Goal: Transaction & Acquisition: Purchase product/service

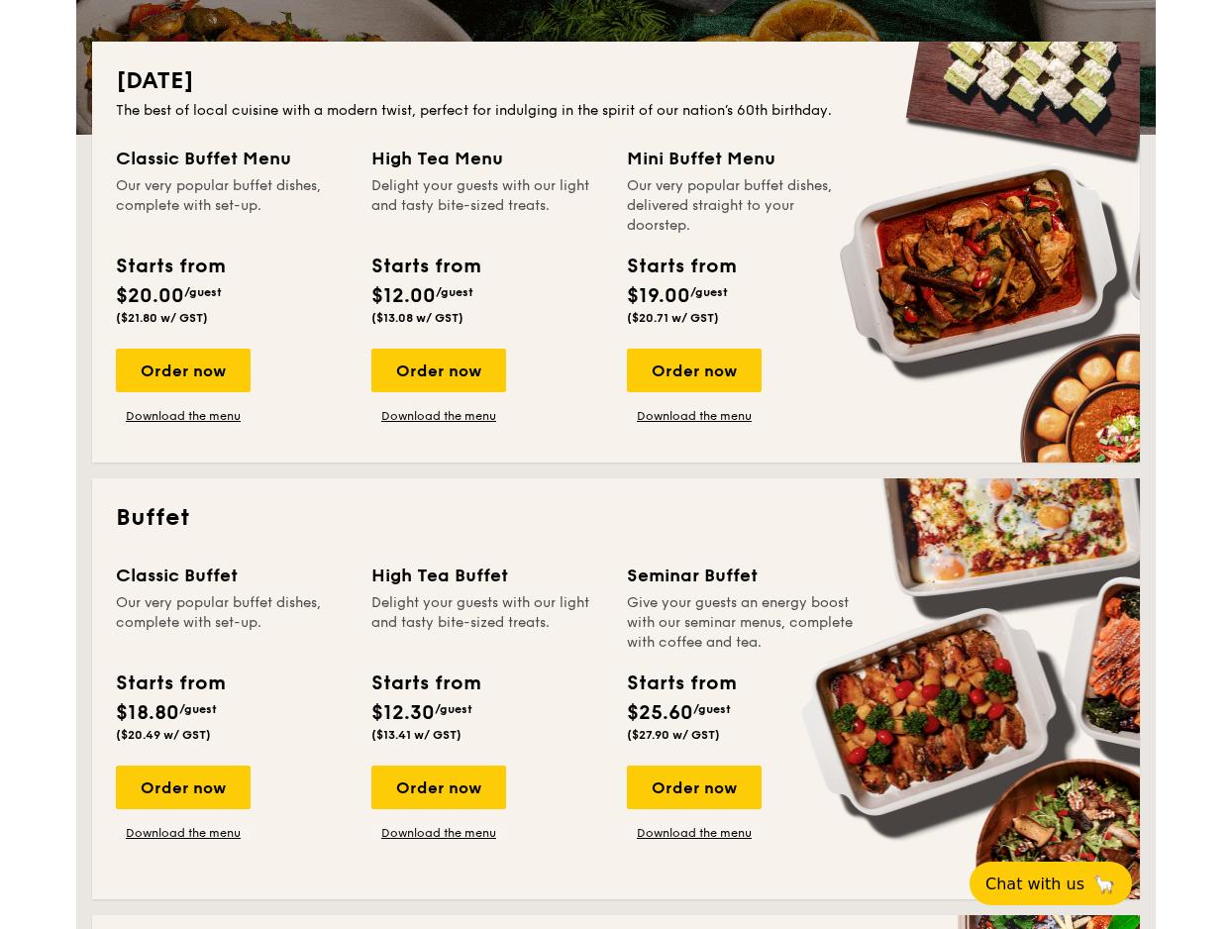
scroll to position [419, 0]
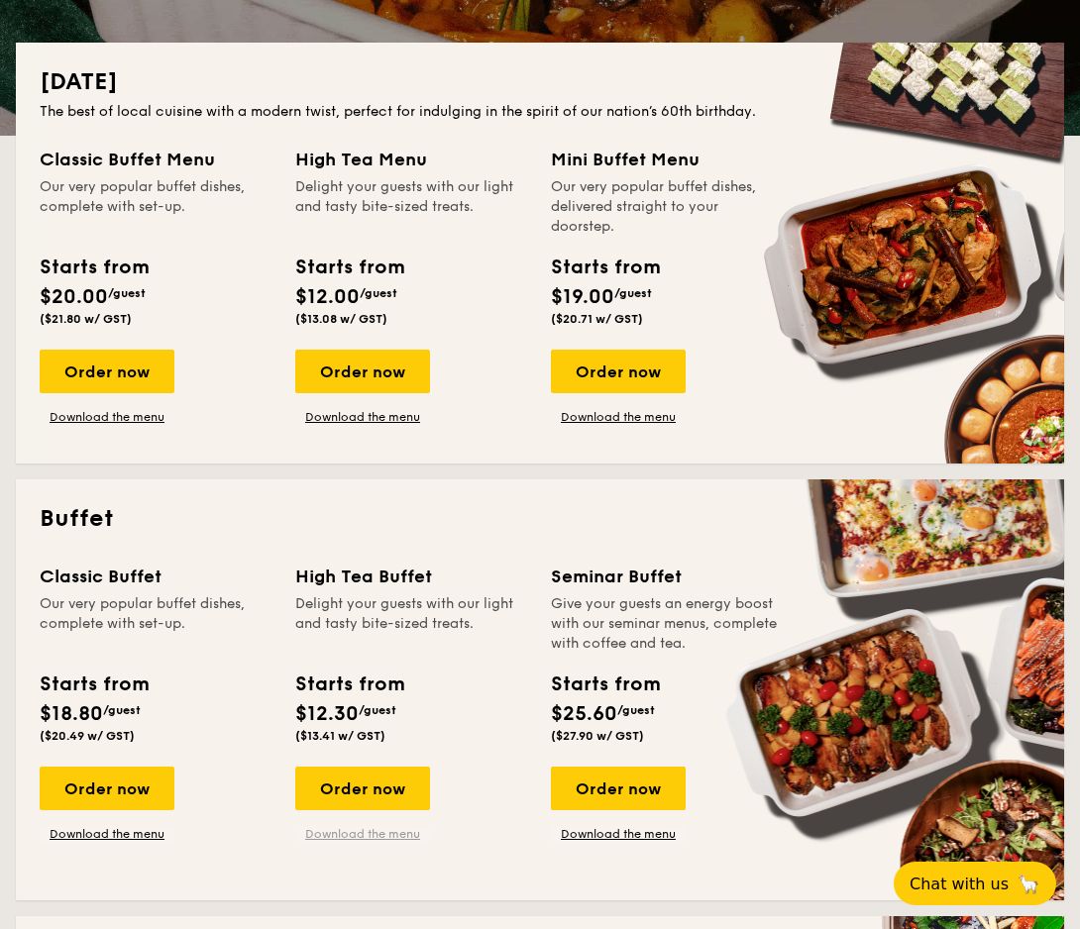
click at [348, 834] on link "Download the menu" at bounding box center [362, 834] width 135 height 16
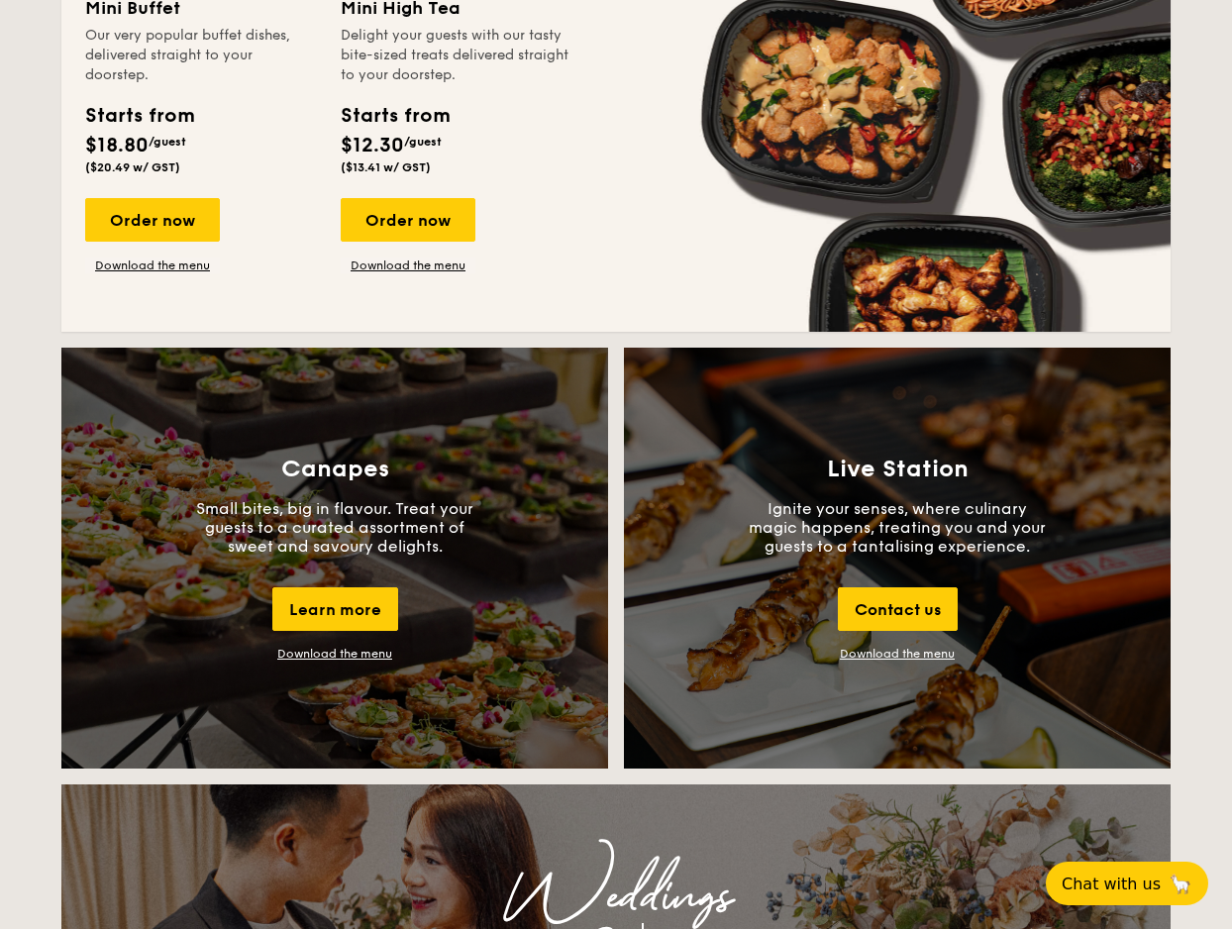
scroll to position [1862, 0]
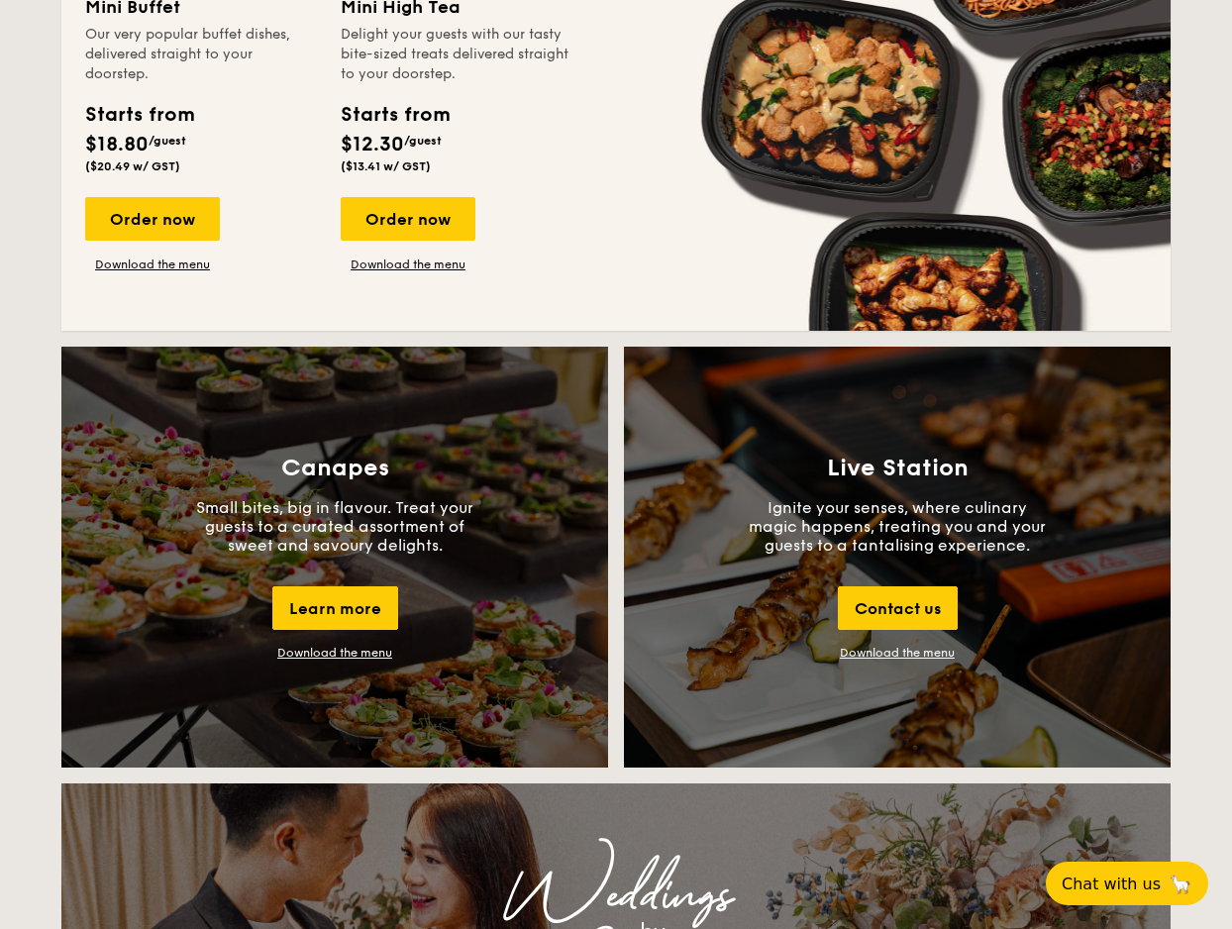
click at [350, 657] on div "Download the menu" at bounding box center [334, 653] width 115 height 14
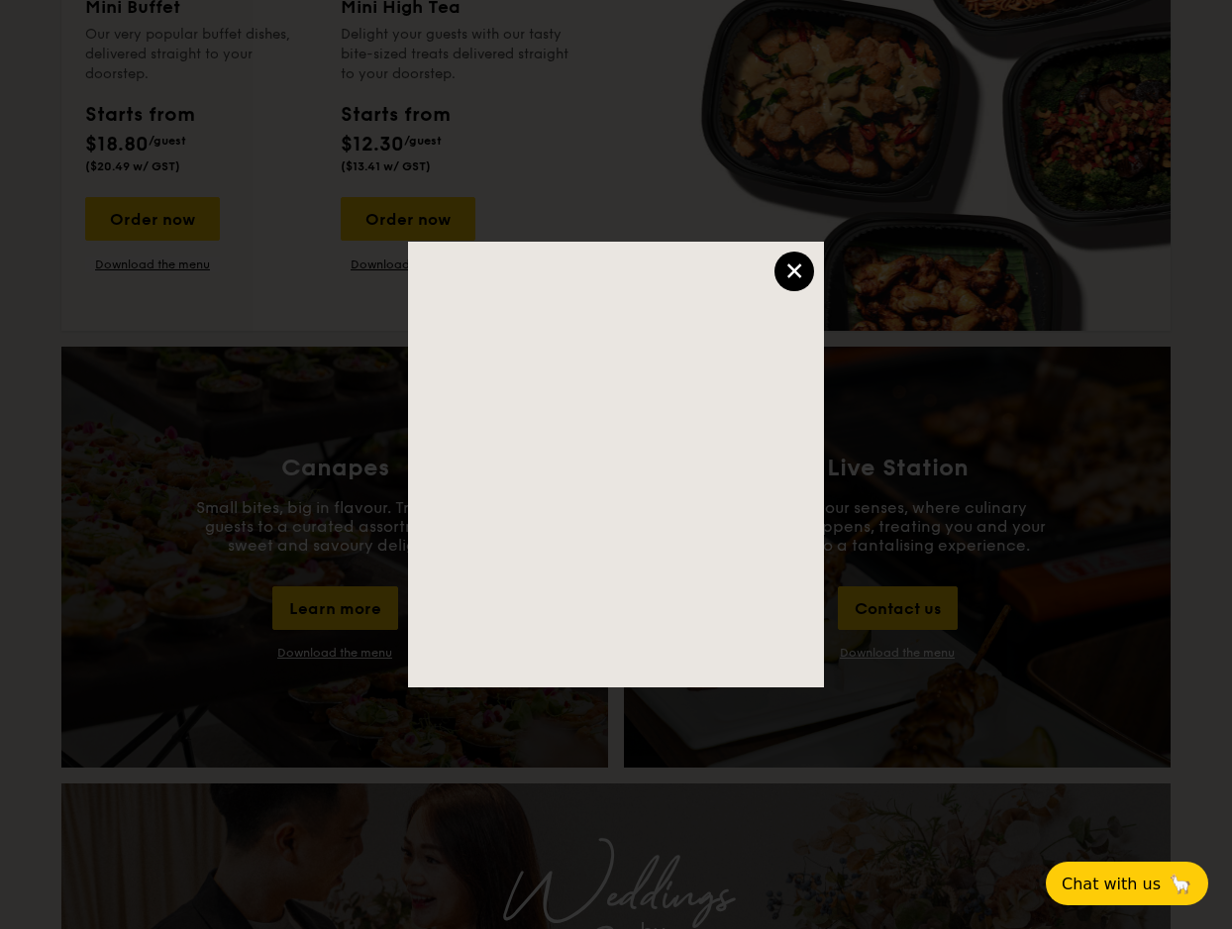
click at [786, 265] on div "×" at bounding box center [795, 272] width 40 height 40
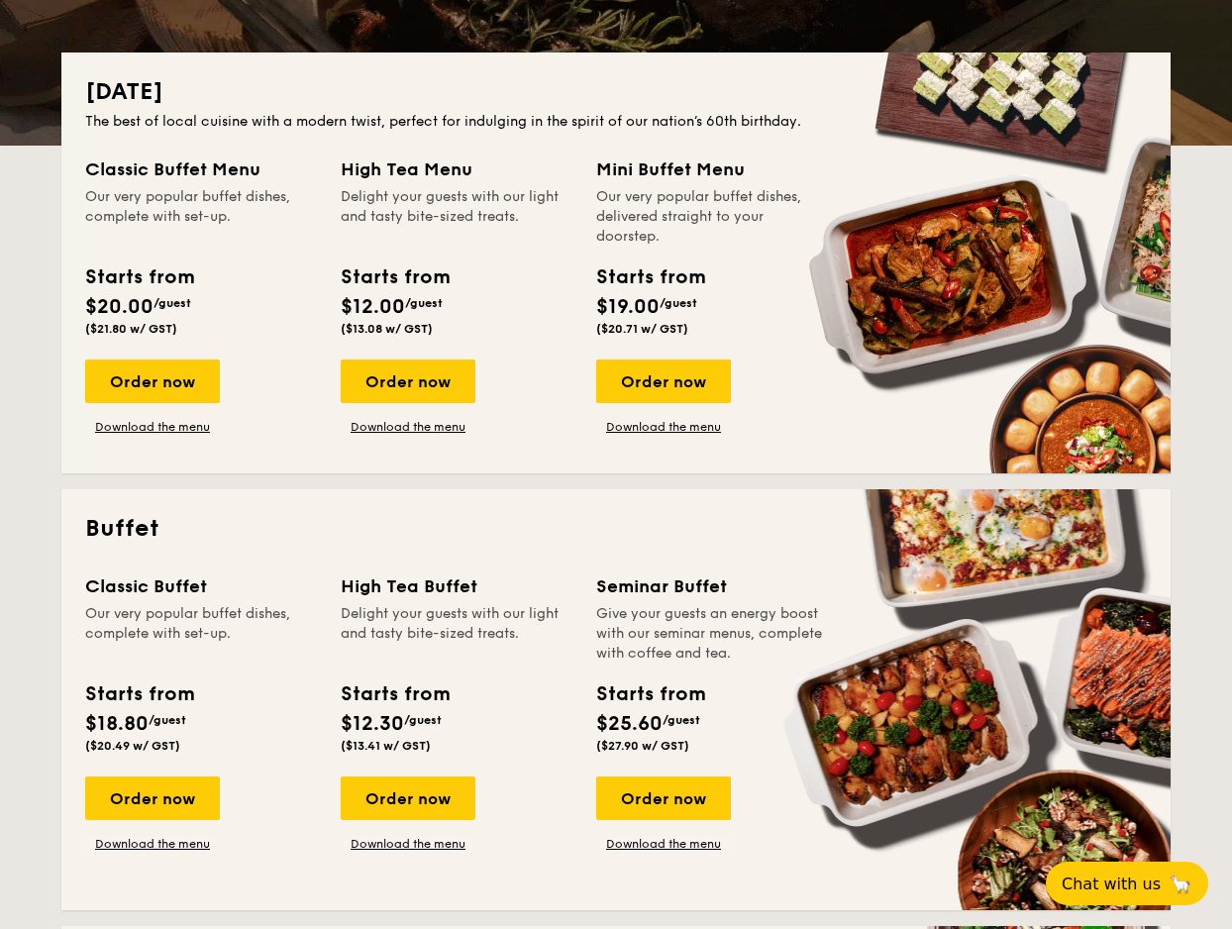
scroll to position [410, 0]
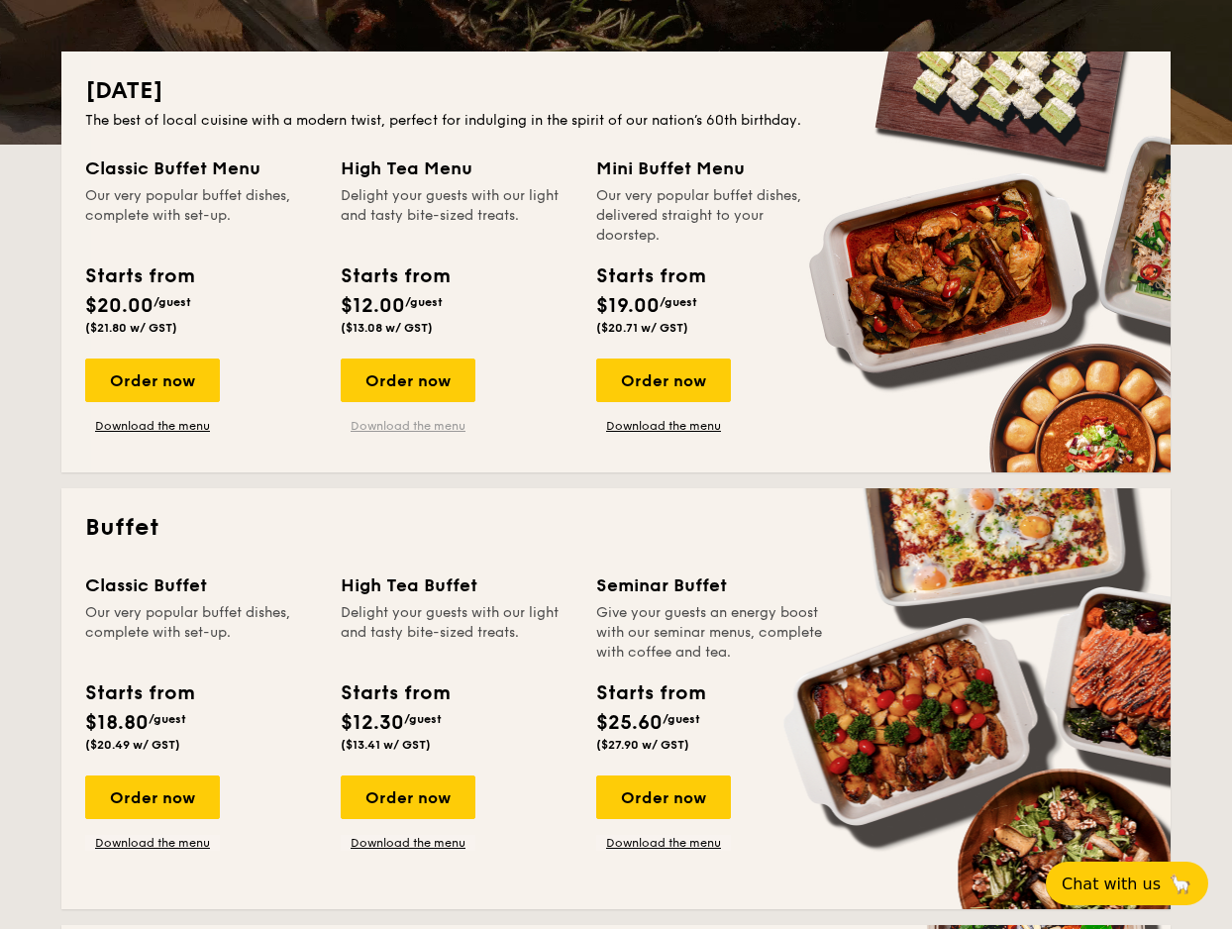
click at [396, 426] on link "Download the menu" at bounding box center [408, 426] width 135 height 16
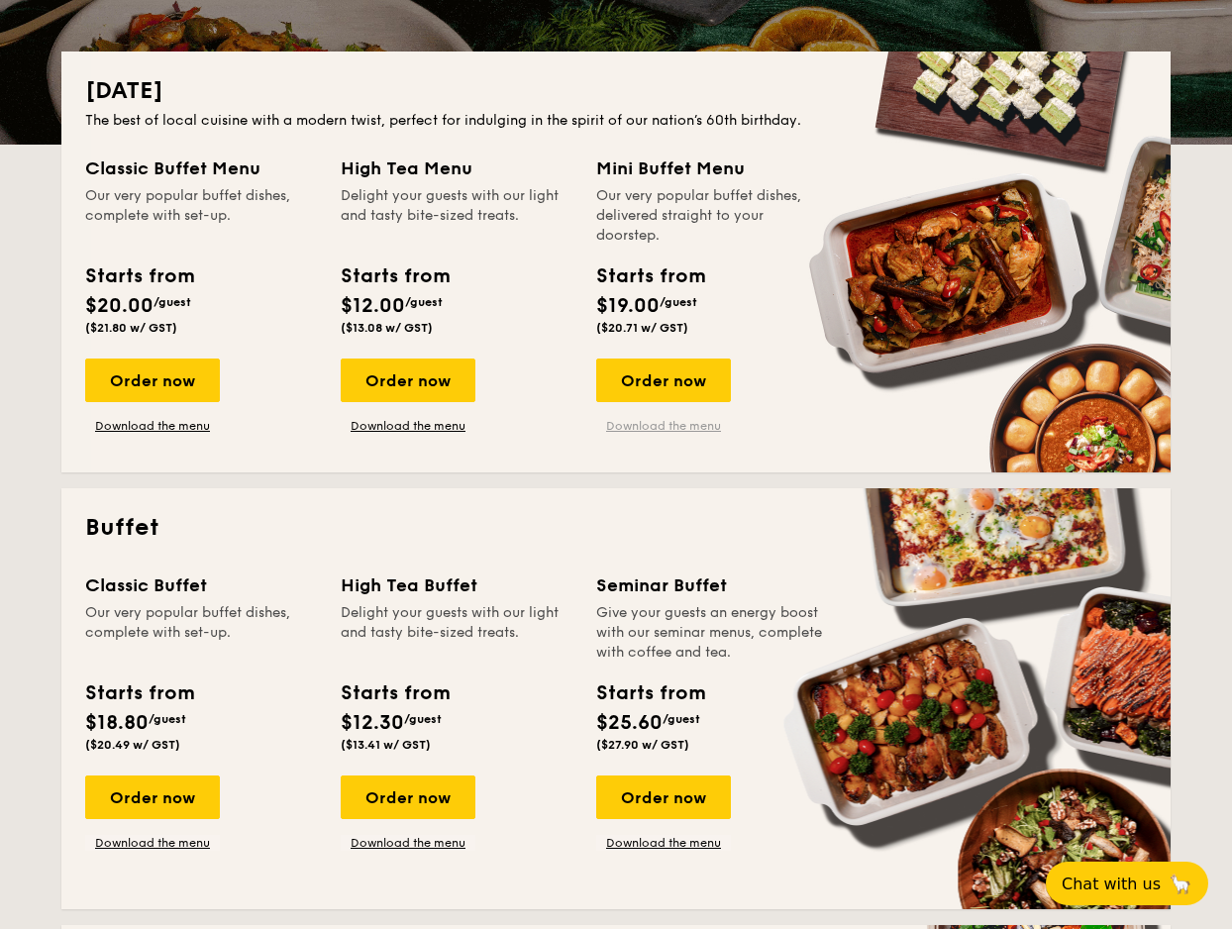
click at [647, 426] on link "Download the menu" at bounding box center [663, 426] width 135 height 16
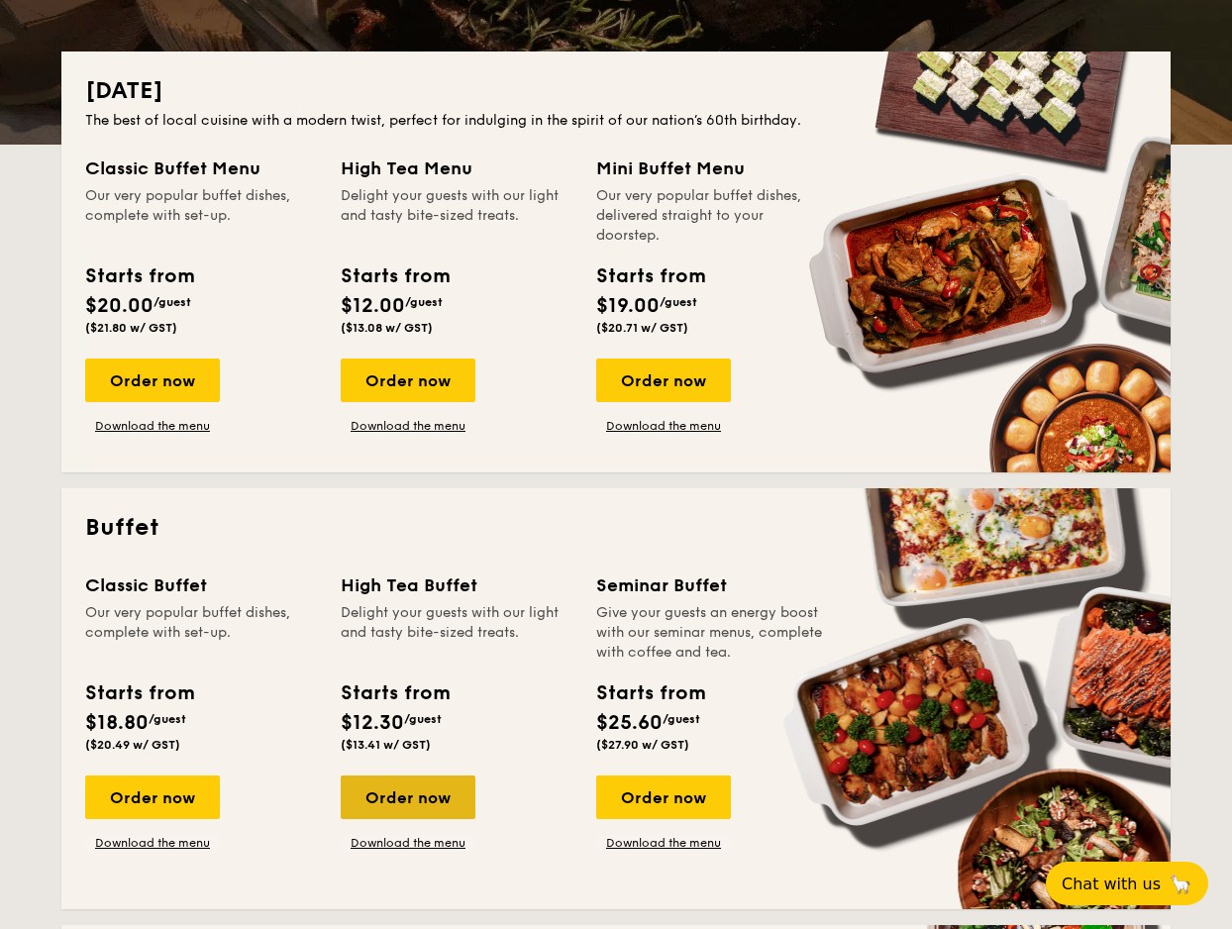
click at [374, 788] on div "Order now" at bounding box center [408, 798] width 135 height 44
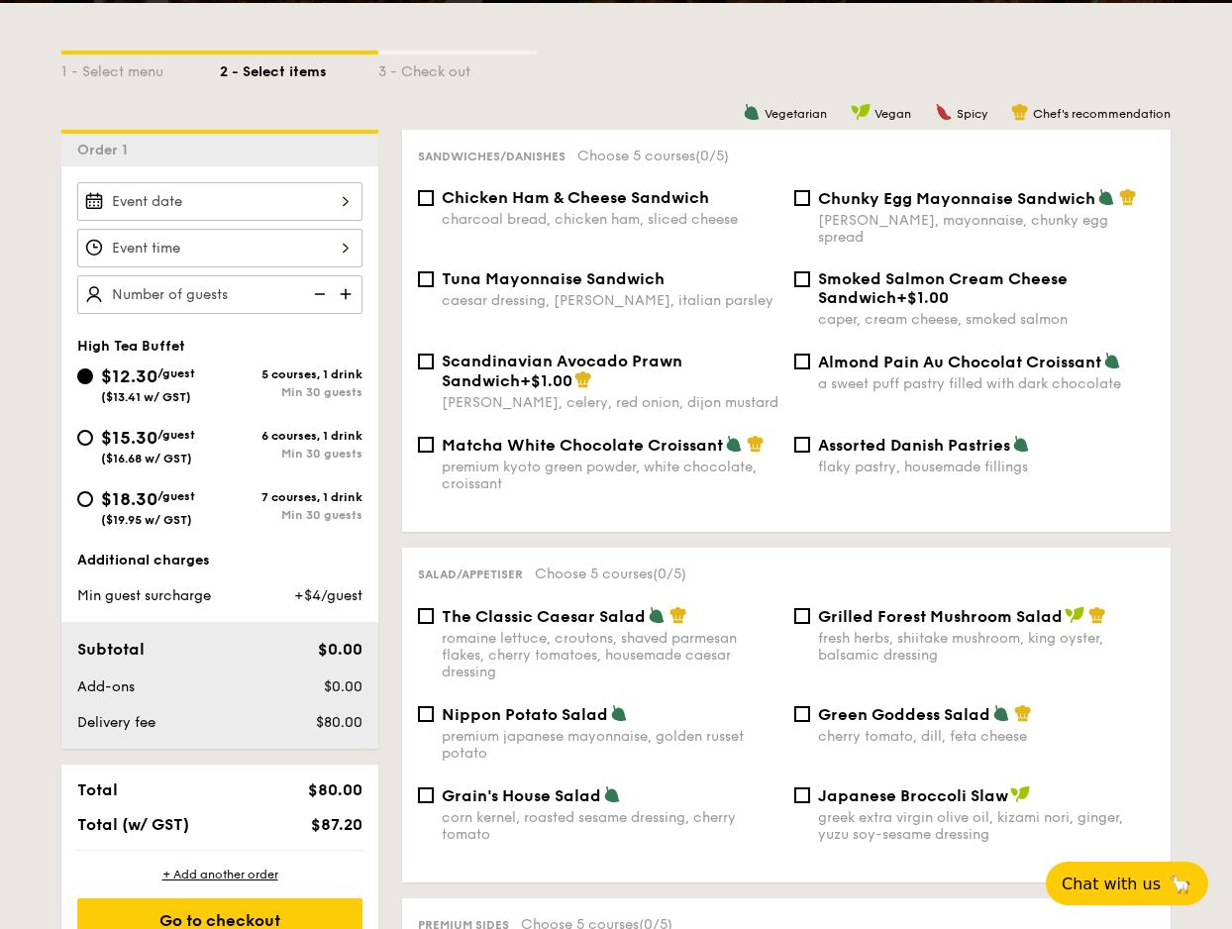
scroll to position [430, 0]
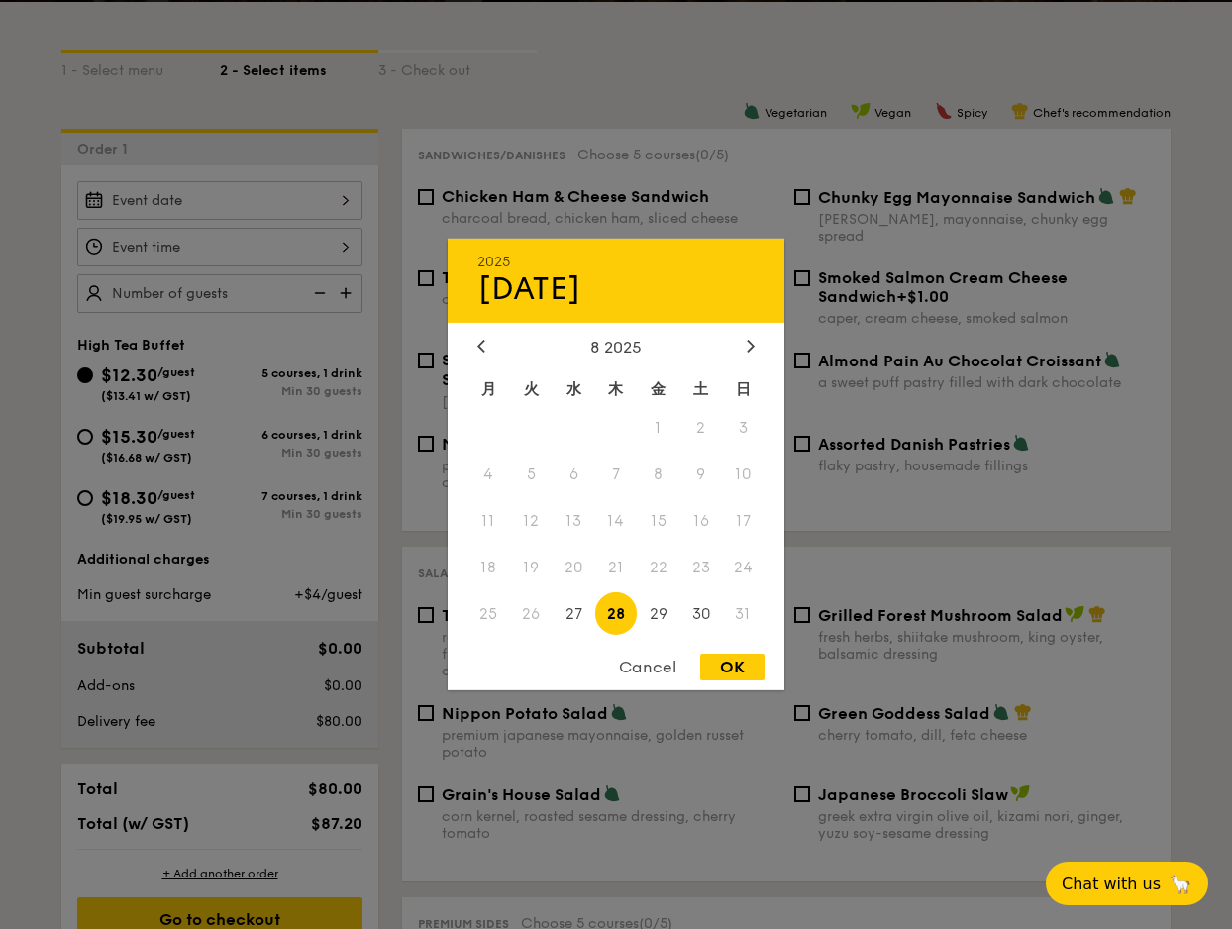
click at [298, 200] on div "[DATE] 8 2025 月 火 水 木 金 土 日 1 2 3 4 5 6 7 8 9 10 11 12 13 14 15 16 17 18 19 20 …" at bounding box center [219, 200] width 285 height 39
click at [753, 353] on div at bounding box center [751, 347] width 18 height 19
click at [490, 608] on span "27" at bounding box center [488, 613] width 43 height 43
click at [733, 665] on div "OK" at bounding box center [732, 667] width 64 height 27
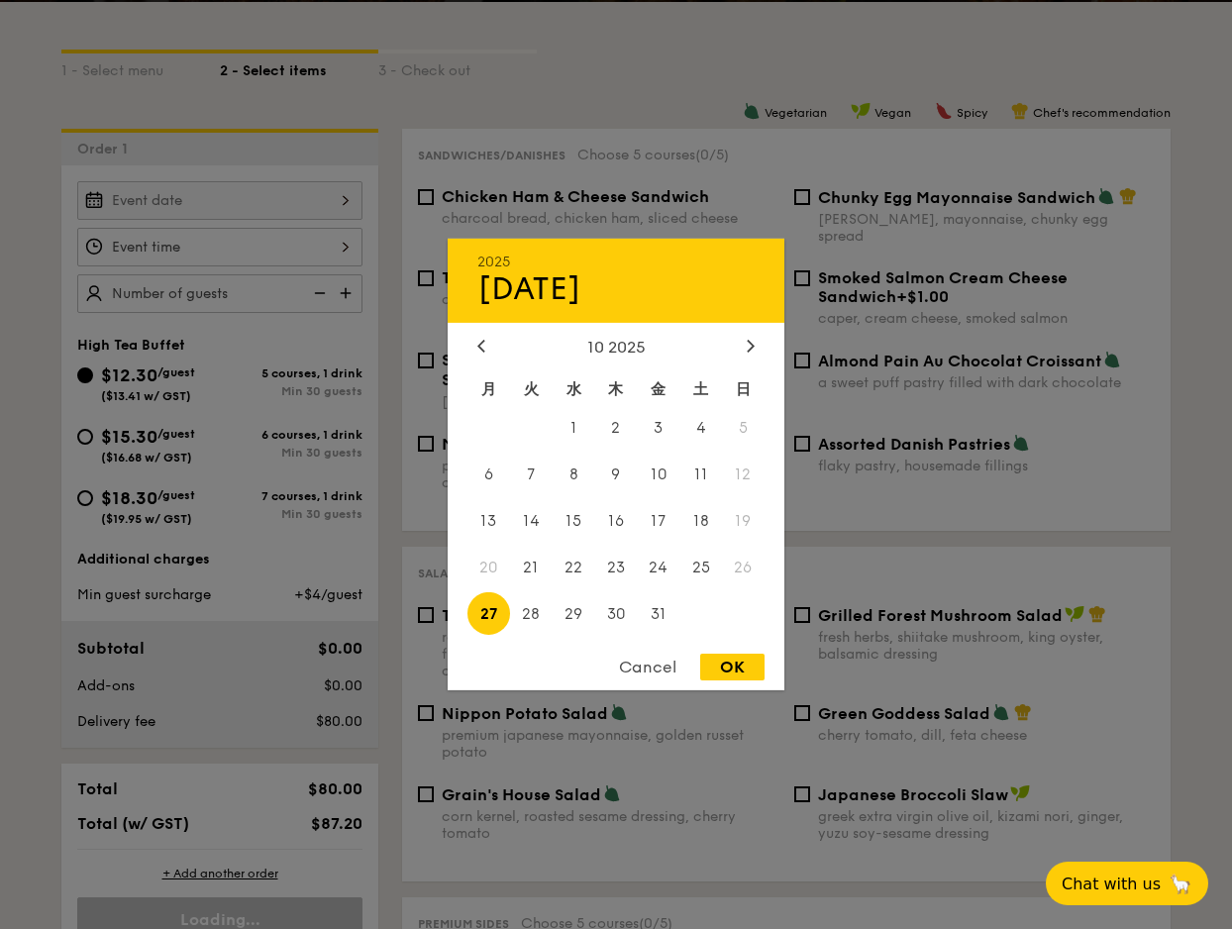
type input "[DATE]"
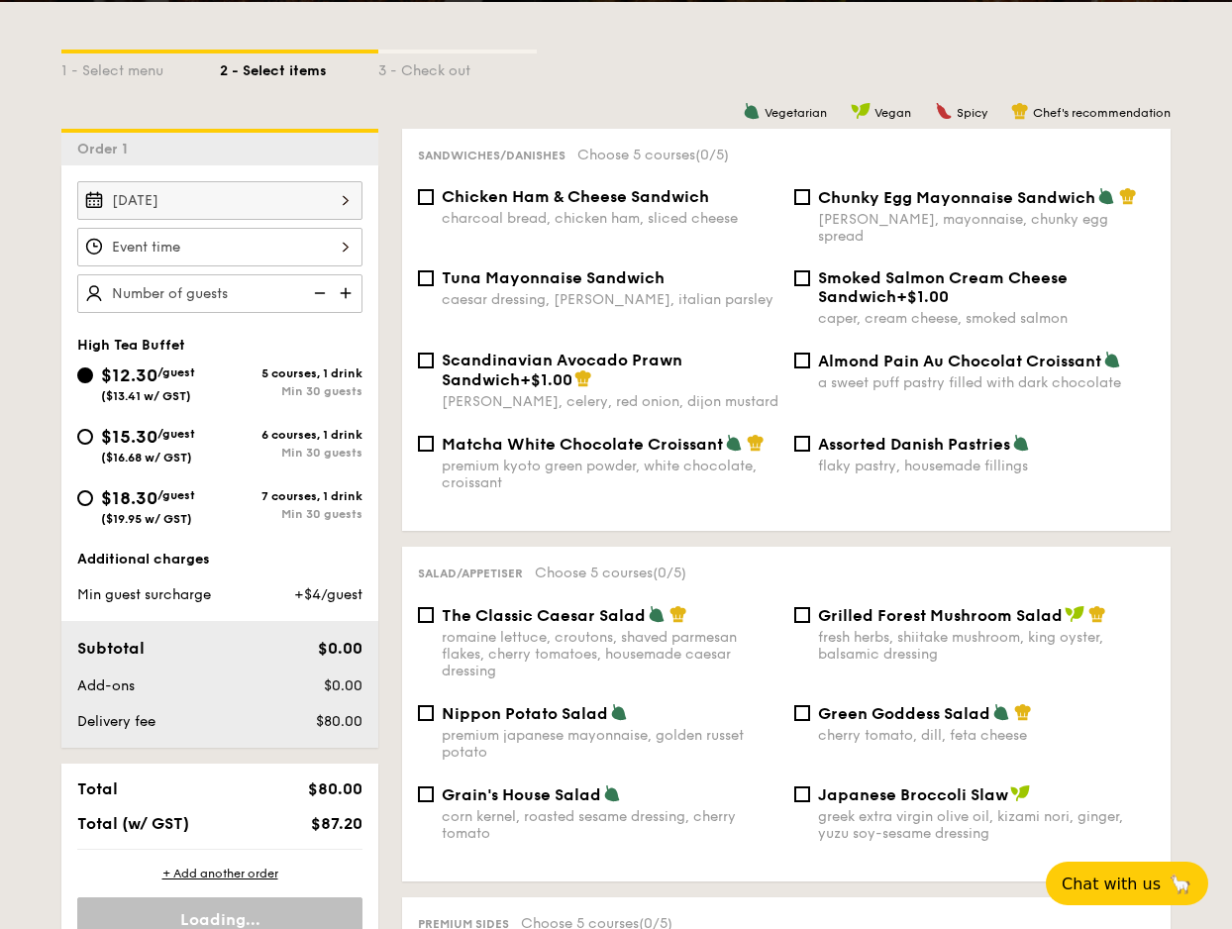
click at [313, 241] on div at bounding box center [219, 247] width 285 height 39
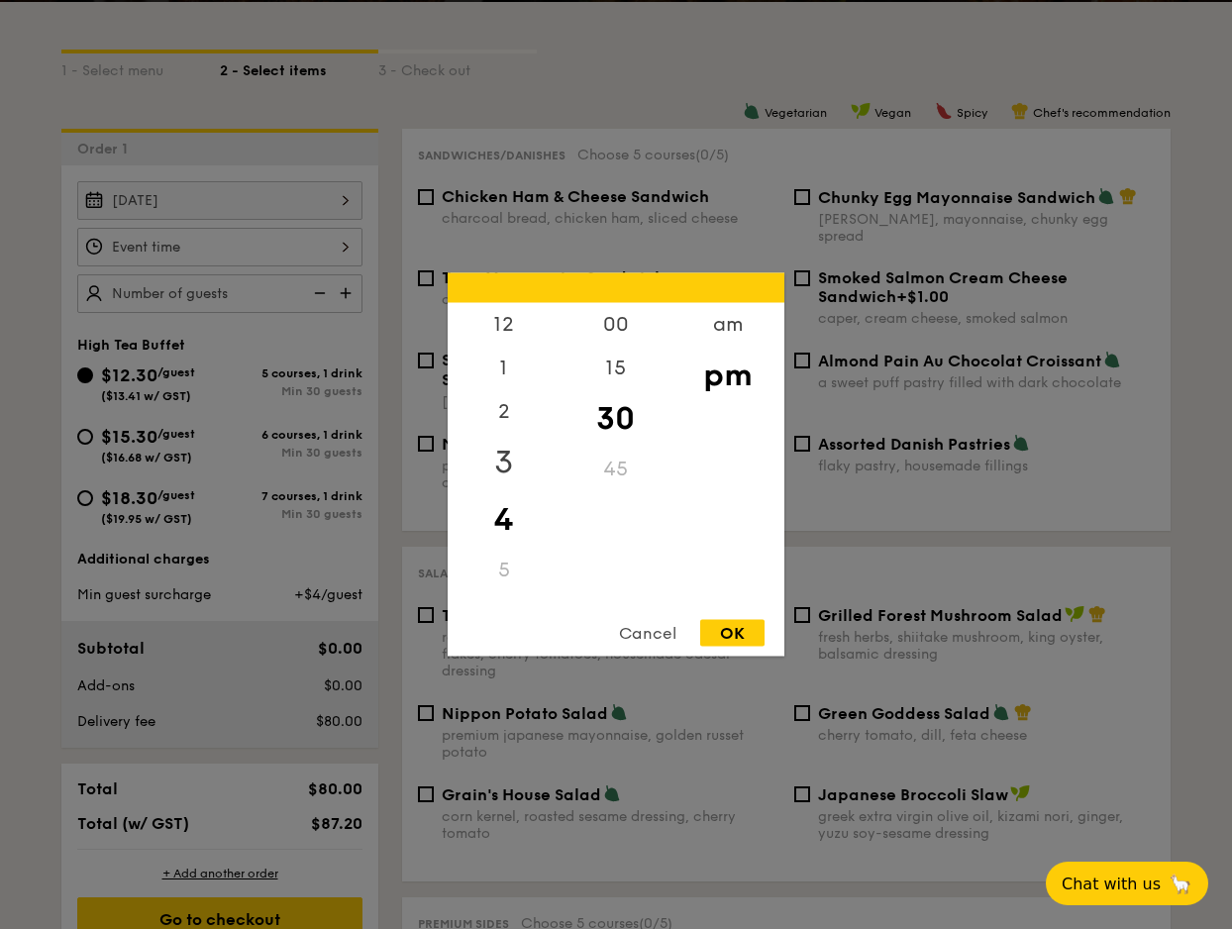
click at [511, 467] on div "3" at bounding box center [504, 462] width 112 height 57
click at [728, 627] on div "OK" at bounding box center [732, 633] width 64 height 27
type input "3:30PM"
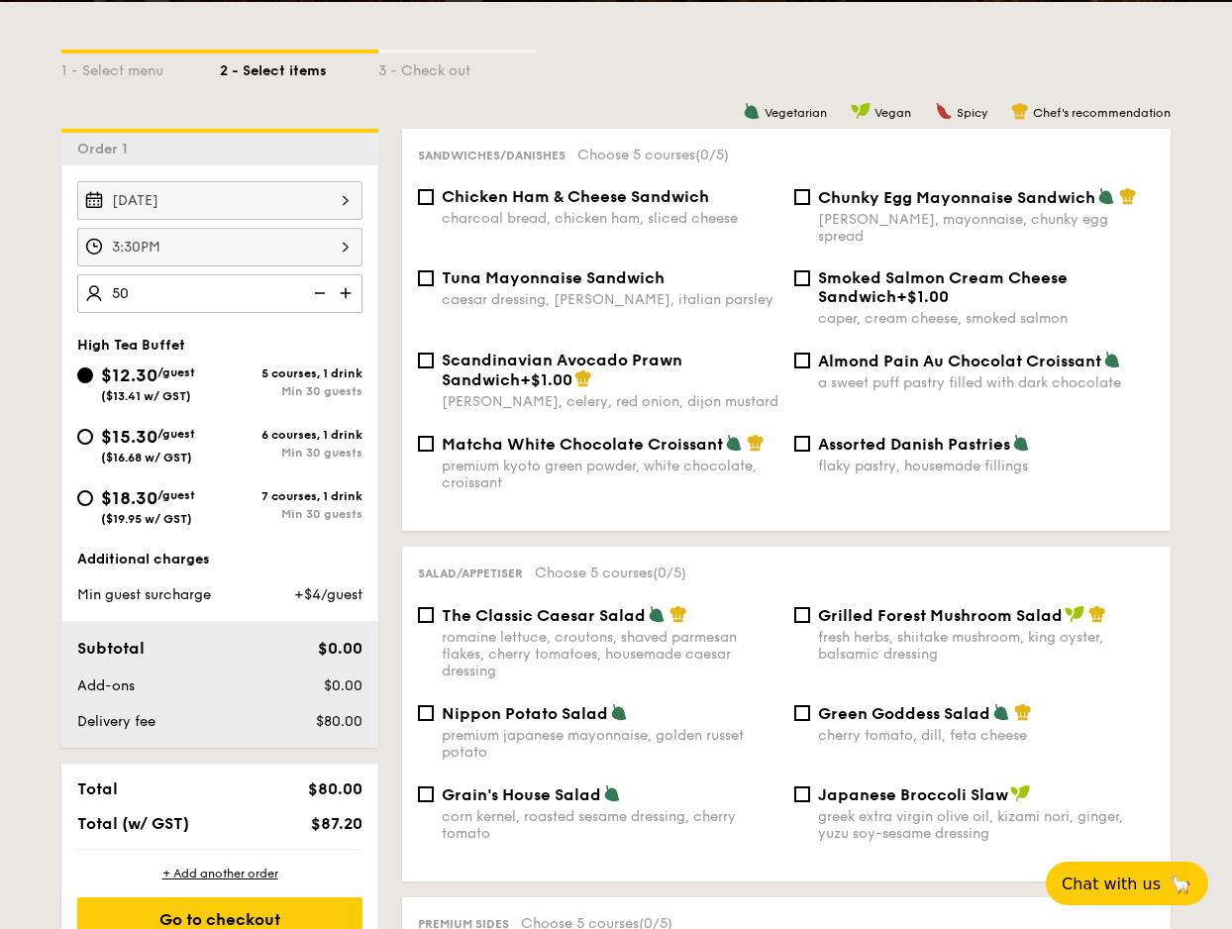
type input "50 guests"
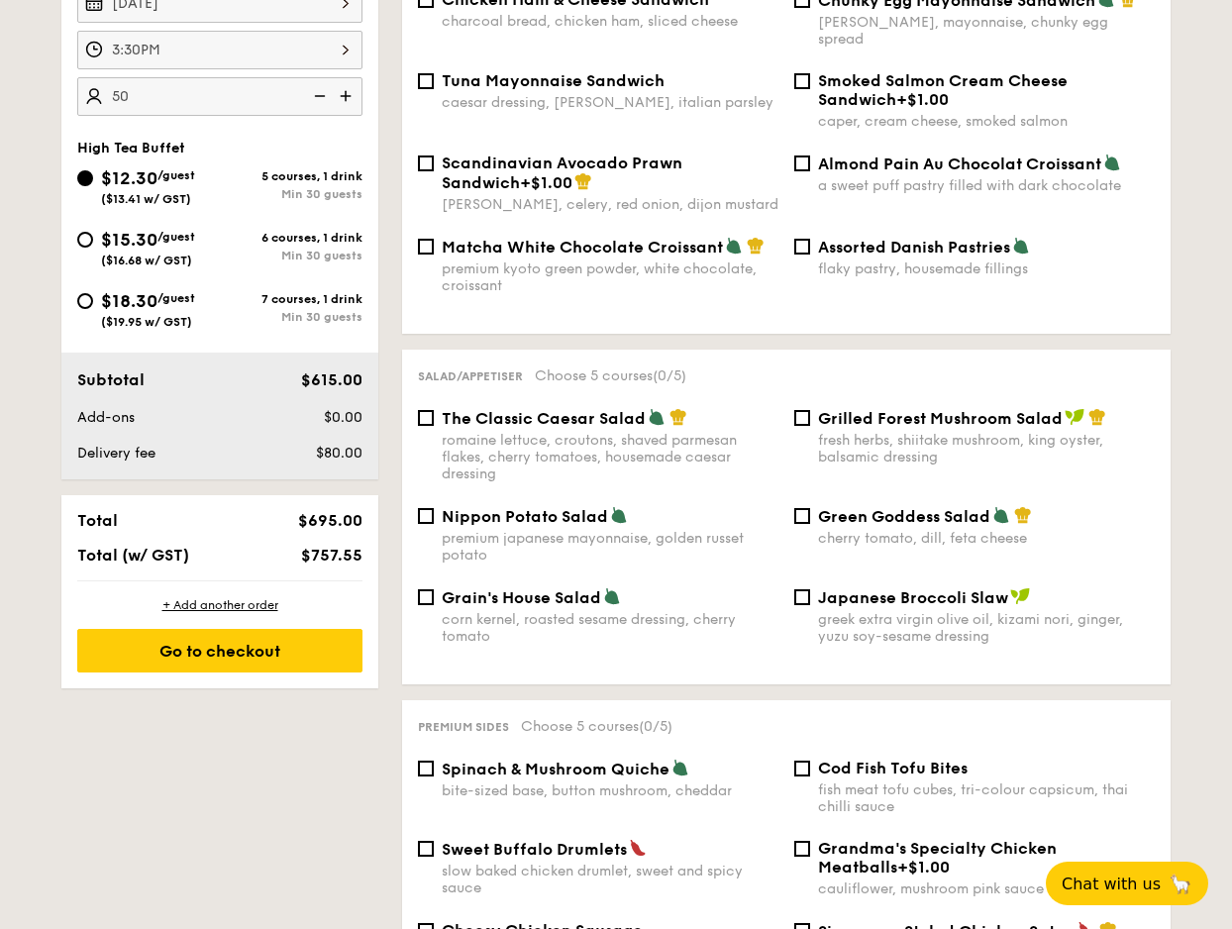
scroll to position [628, 0]
drag, startPoint x: 312, startPoint y: 554, endPoint x: 367, endPoint y: 552, distance: 55.5
click at [367, 552] on div "$757.55" at bounding box center [310, 554] width 121 height 19
copy span "757.55"
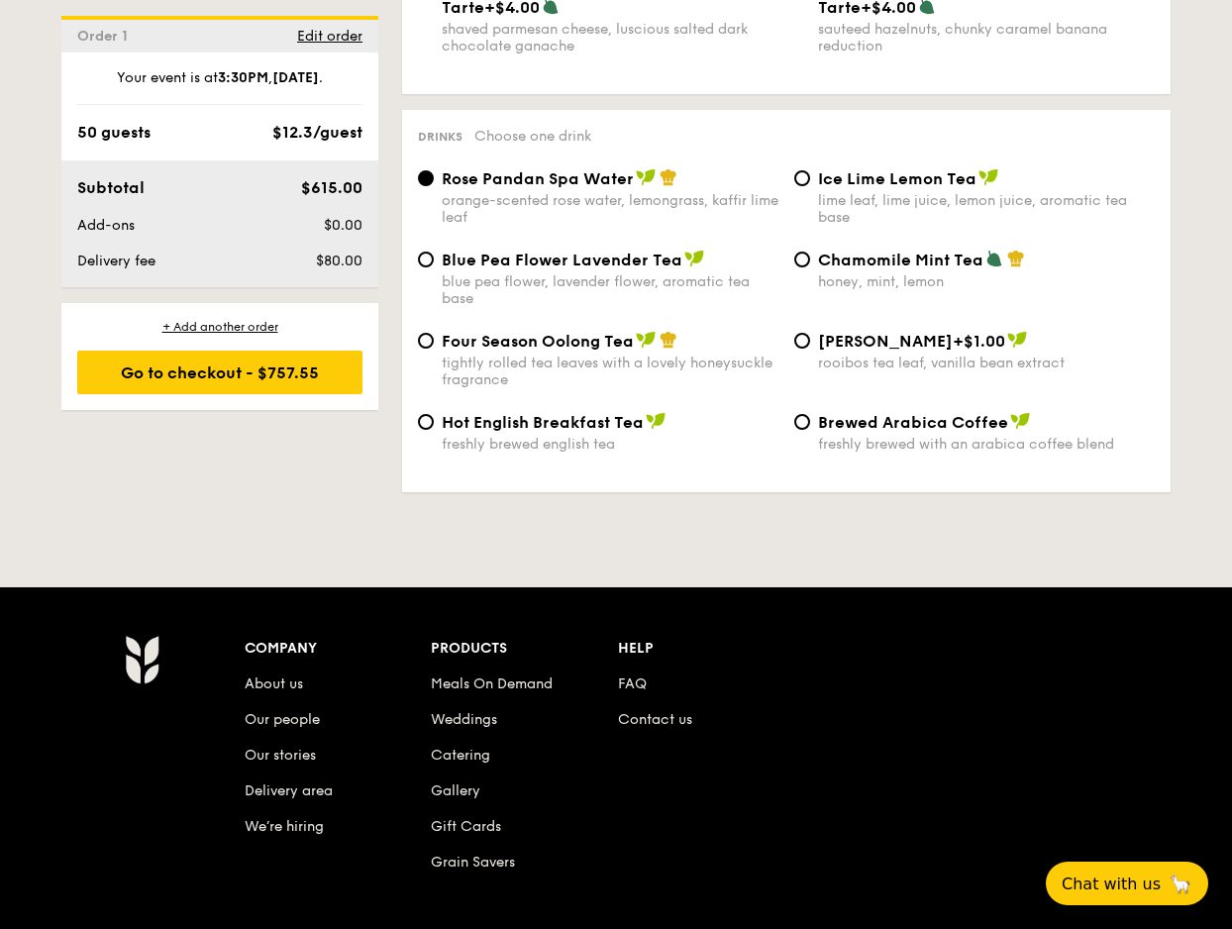
scroll to position [3197, 0]
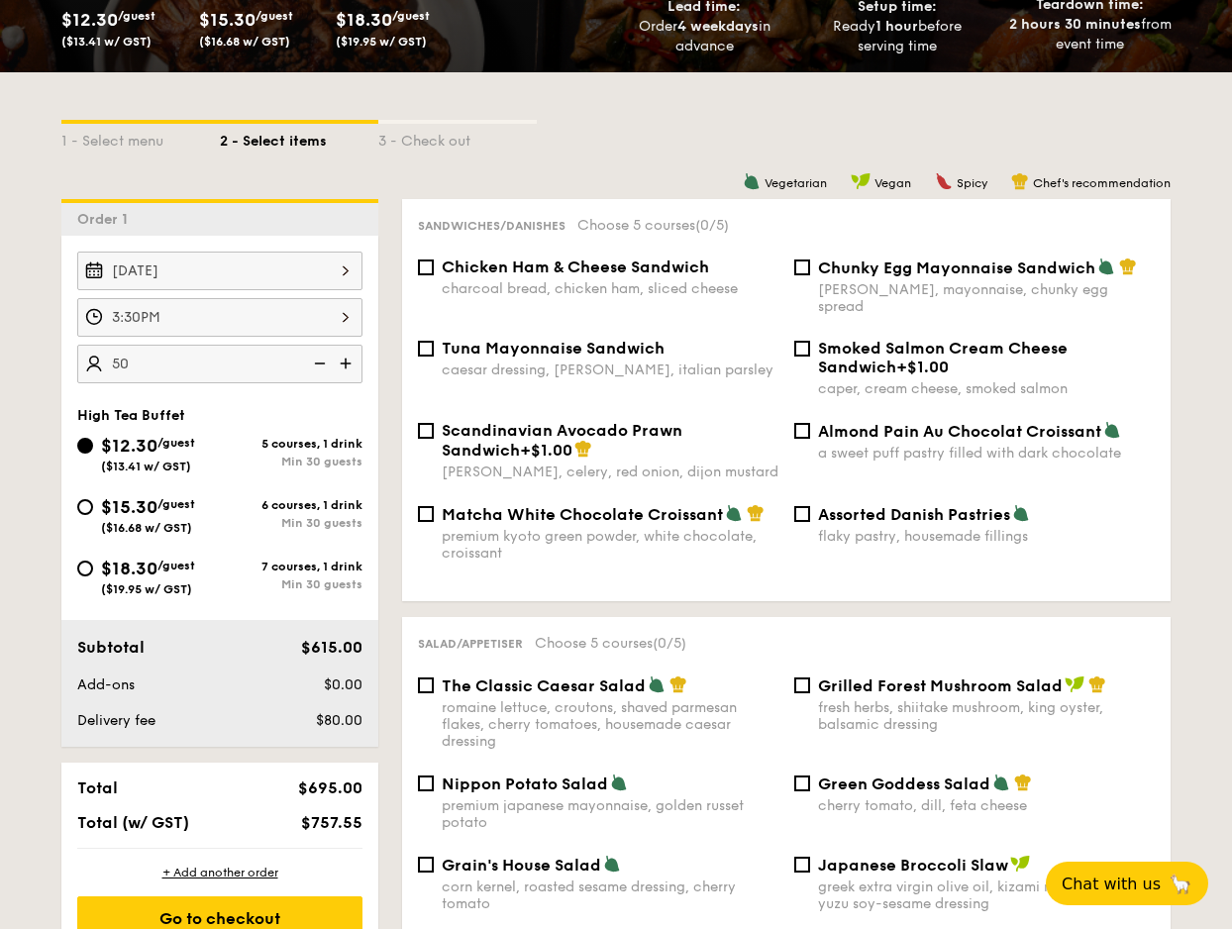
scroll to position [361, 0]
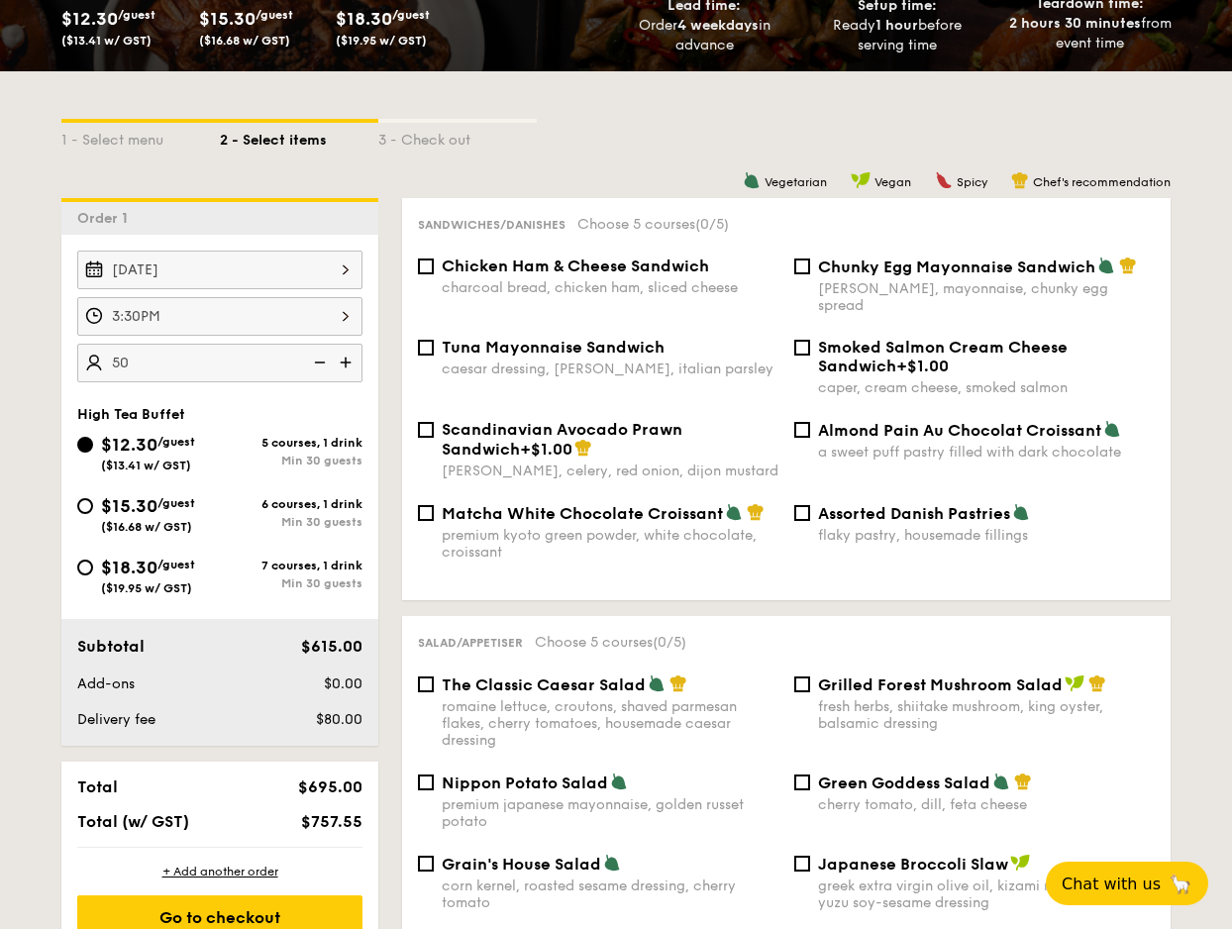
click at [562, 269] on span "Chicken Ham & Cheese Sandwich" at bounding box center [575, 266] width 267 height 19
click at [434, 269] on input "Chicken Ham & Cheese Sandwich charcoal bread, chicken ham, sliced cheese" at bounding box center [426, 267] width 16 height 16
click at [562, 269] on span "Chicken Ham & Cheese Sandwich" at bounding box center [575, 266] width 267 height 19
click at [434, 269] on input "Chicken Ham & Cheese Sandwich charcoal bread, chicken ham, sliced cheese" at bounding box center [426, 267] width 16 height 16
checkbox input "false"
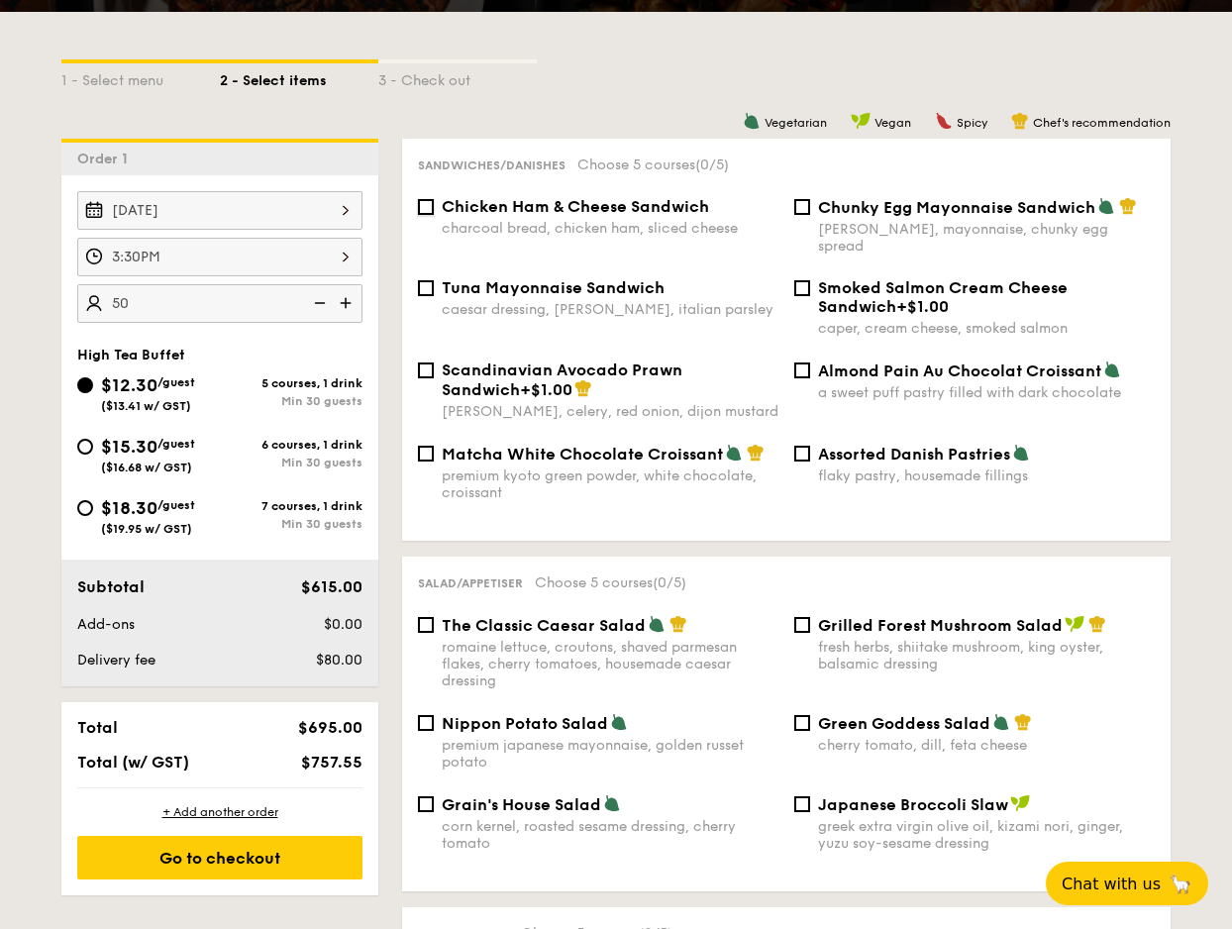
scroll to position [421, 0]
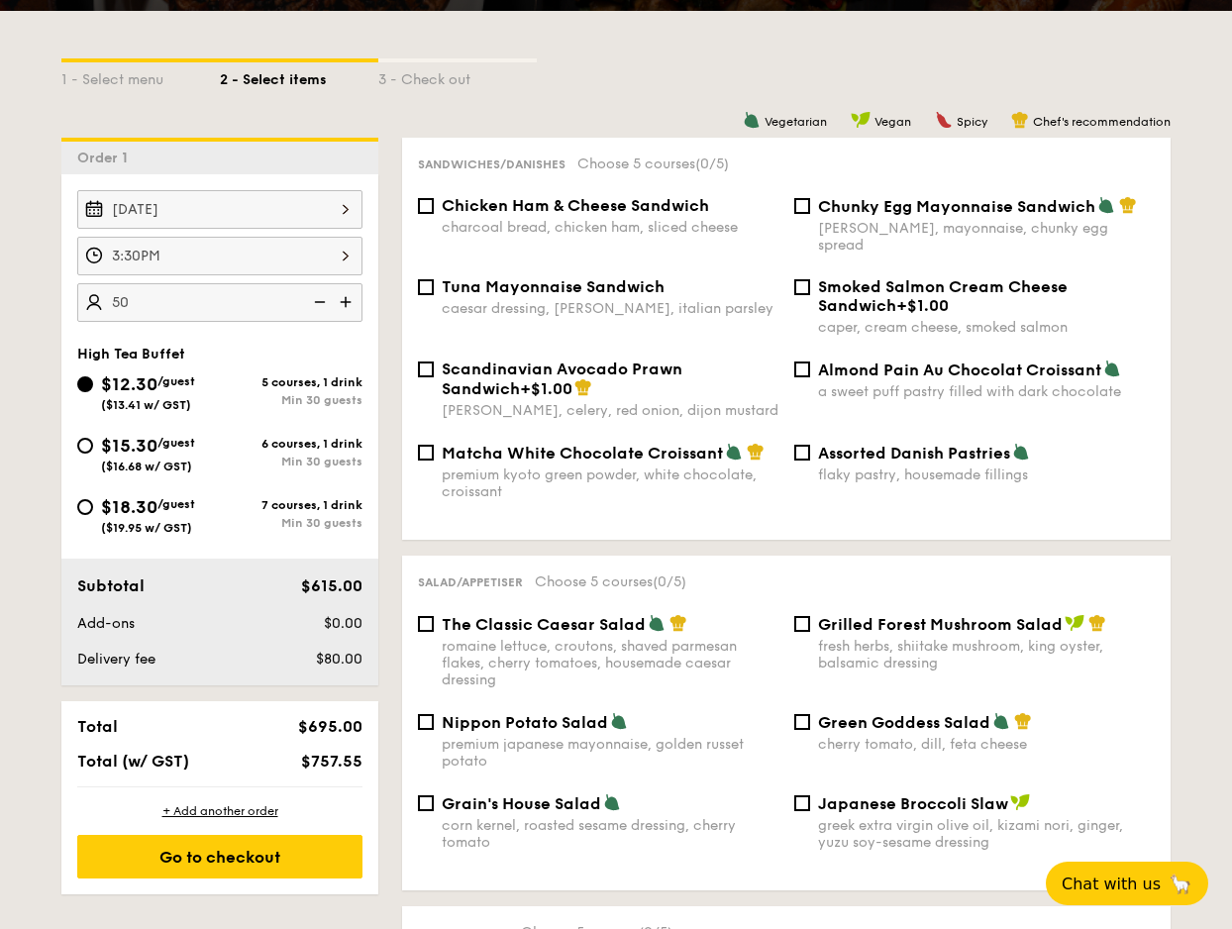
click at [622, 466] on div "premium kyoto green powder, white chocolate, croissant" at bounding box center [610, 483] width 337 height 34
click at [434, 461] on input "Matcha White Chocolate Croissant premium kyoto green powder, white chocolate, c…" at bounding box center [426, 453] width 16 height 16
checkbox input "true"
click at [512, 278] on span "Tuna Mayonnaise Sandwich" at bounding box center [553, 286] width 223 height 19
click at [434, 279] on input "Tuna Mayonnaise Sandwich caesar dressing, [GEOGRAPHIC_DATA], italian parsley" at bounding box center [426, 287] width 16 height 16
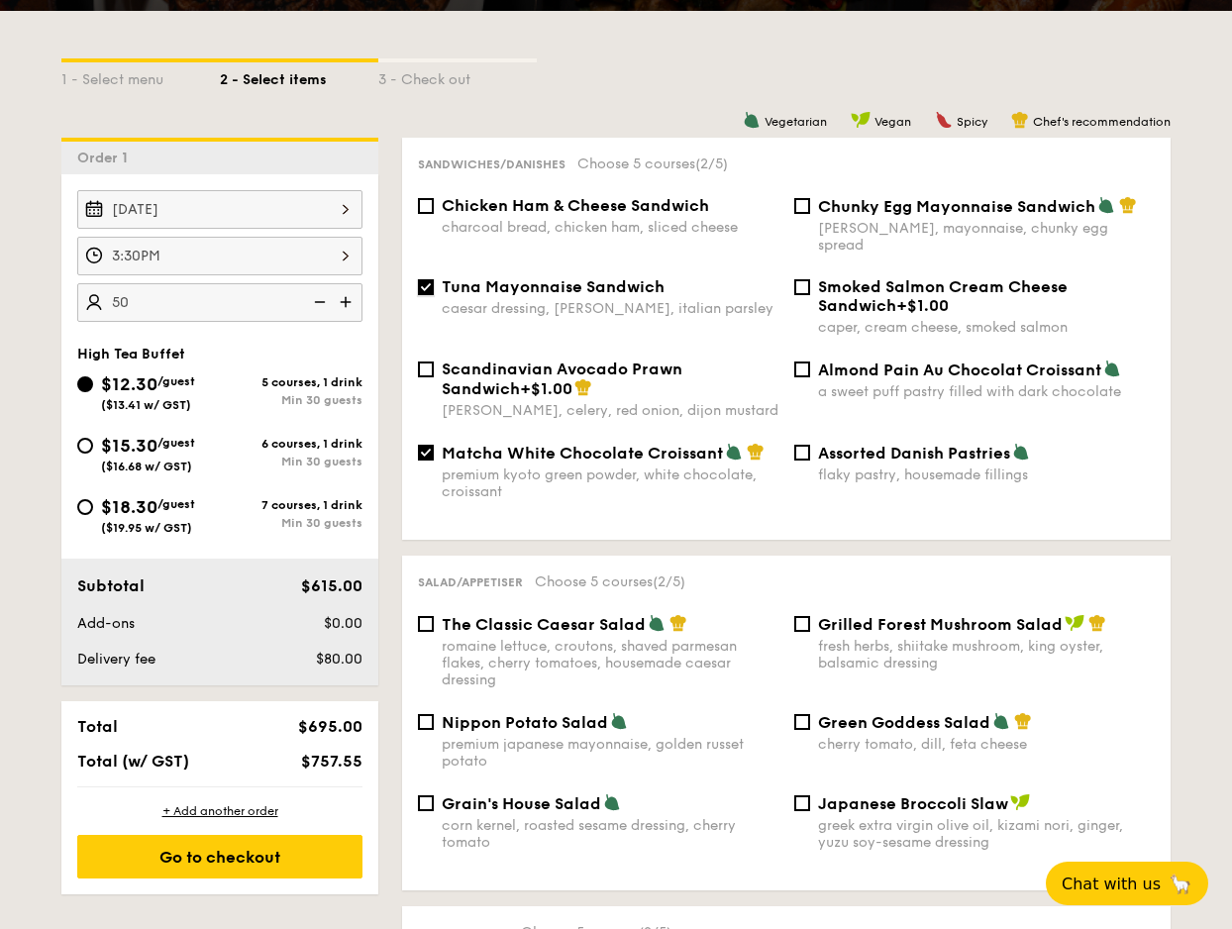
click at [422, 279] on input "Tuna Mayonnaise Sandwich caesar dressing, [GEOGRAPHIC_DATA], italian parsley" at bounding box center [426, 287] width 16 height 16
checkbox input "false"
click at [837, 207] on span "Chunky Egg Mayonnaise Sandwich" at bounding box center [956, 206] width 277 height 19
click at [810, 207] on input "Chunky Egg Mayonnaise Sandwich dijon mustard, mayonnaise, chunky egg spread" at bounding box center [802, 206] width 16 height 16
checkbox input "true"
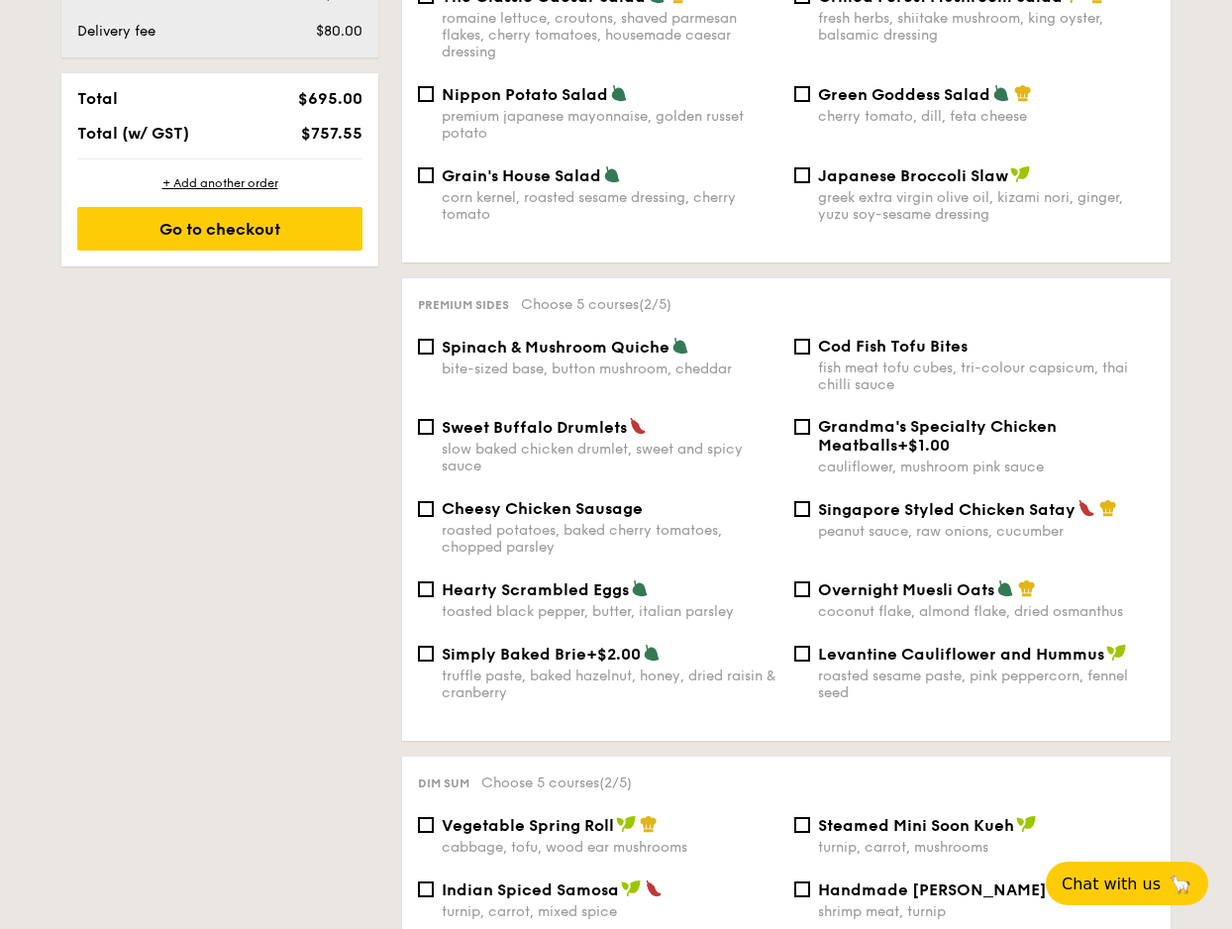
scroll to position [1048, 0]
click at [529, 362] on div "bite-sized base, button mushroom, cheddar" at bounding box center [610, 370] width 337 height 17
click at [434, 351] on input "Spinach & Mushroom Quiche bite-sized base, button mushroom, cheddar" at bounding box center [426, 348] width 16 height 16
checkbox input "true"
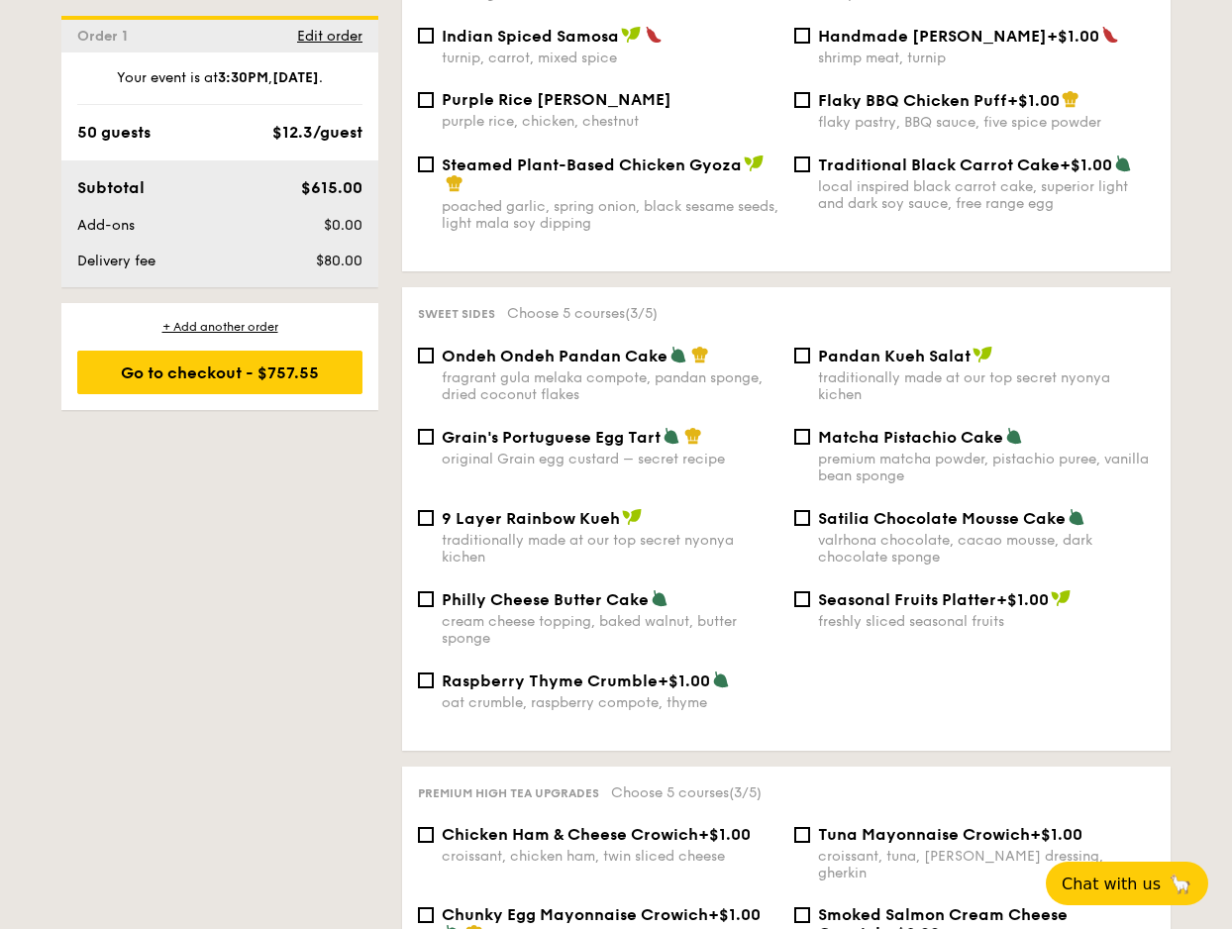
scroll to position [1976, 0]
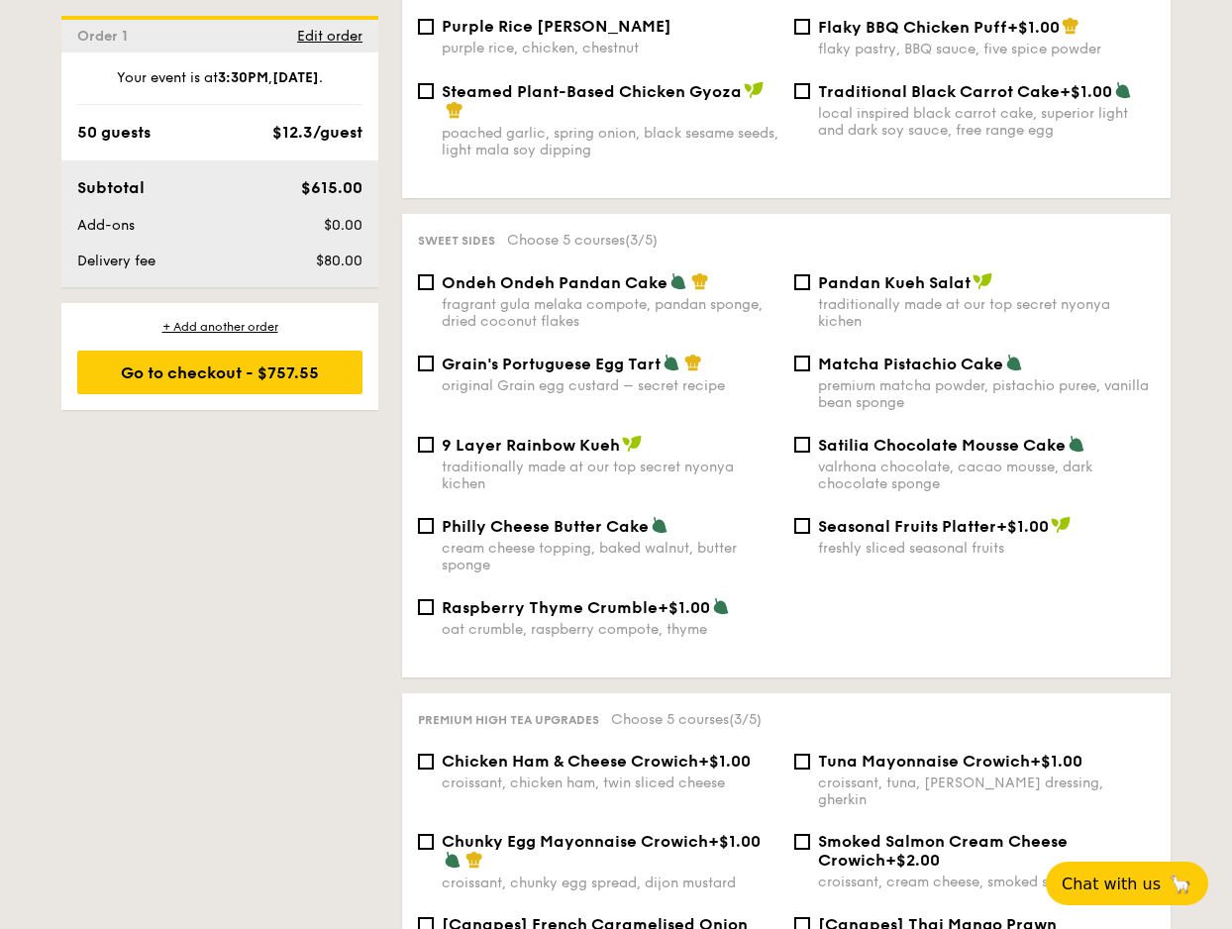
click at [920, 439] on div "Satilia Chocolate Mousse Cake valrhona chocolate, cacao mousse, dark chocolate …" at bounding box center [986, 463] width 337 height 57
click at [810, 439] on input "Satilia Chocolate Mousse Cake valrhona chocolate, cacao mousse, dark chocolate …" at bounding box center [802, 445] width 16 height 16
checkbox input "true"
click at [274, 497] on div "1 - Select menu 2 - Select items 3 - Check out Order 1 [DATE] 3:30PM 50 guests …" at bounding box center [616, 92] width 1141 height 3272
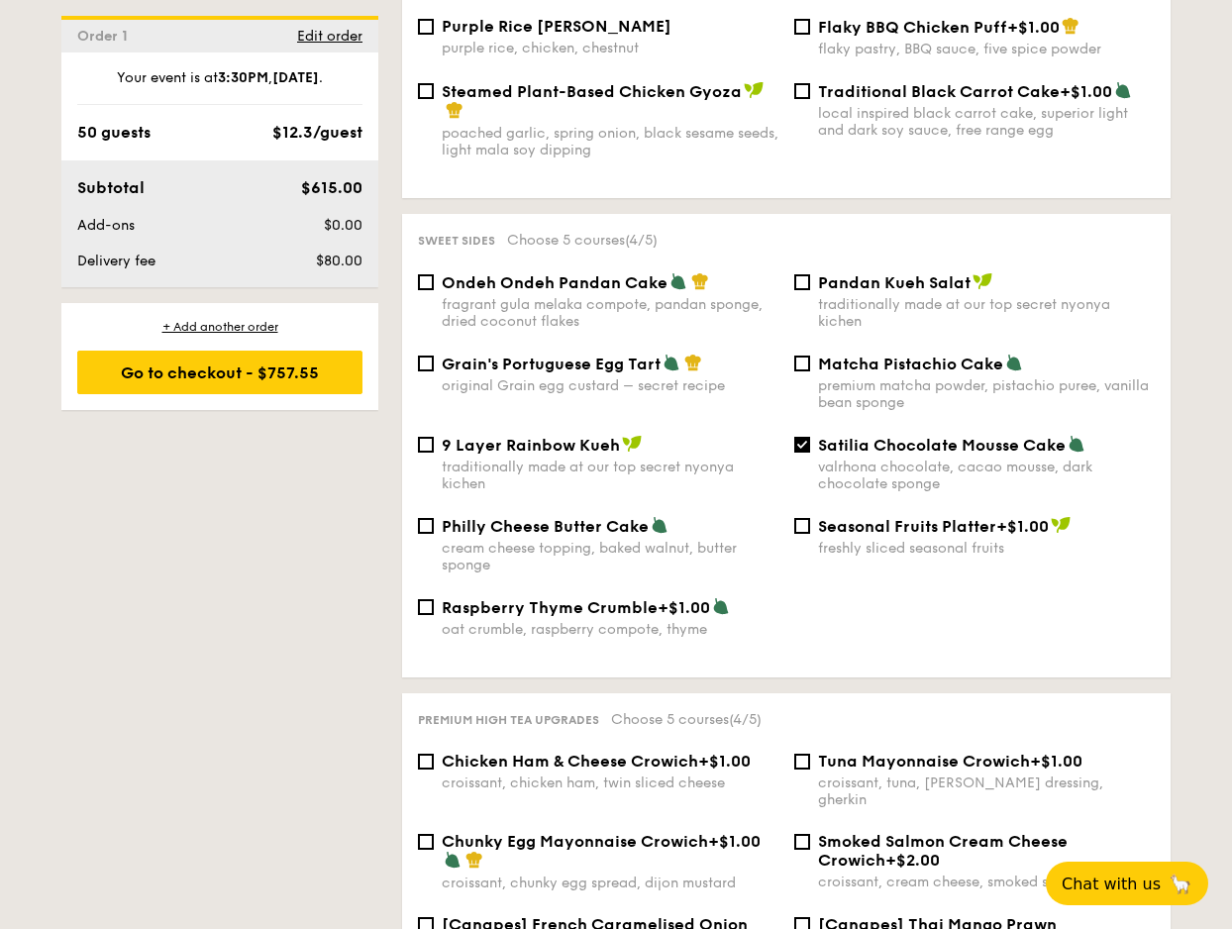
click at [274, 497] on div "1 - Select menu 2 - Select items 3 - Check out Order 1 [DATE] 3:30PM 50 guests …" at bounding box center [616, 92] width 1141 height 3272
click at [473, 277] on div "Ondeh Ondeh Pandan Cake fragrant [PERSON_NAME] melaka compote, pandan sponge, d…" at bounding box center [610, 300] width 337 height 57
click at [434, 277] on input "Ondeh Ondeh Pandan Cake fragrant [PERSON_NAME] melaka compote, pandan sponge, d…" at bounding box center [426, 282] width 16 height 16
checkbox input "true"
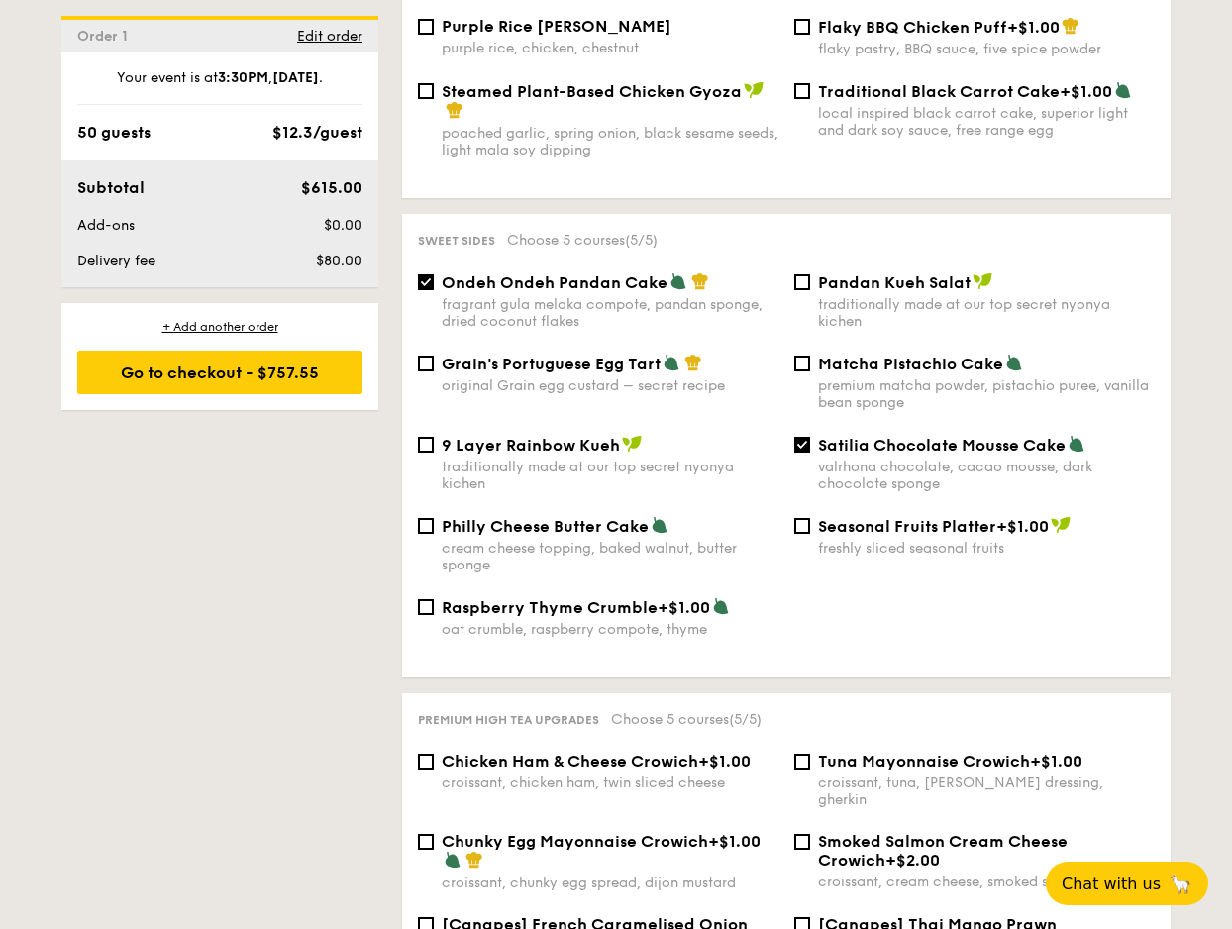
click at [290, 579] on div "1 - Select menu 2 - Select items 3 - Check out Order 1 [DATE] 3:30PM 50 guests …" at bounding box center [616, 92] width 1141 height 3272
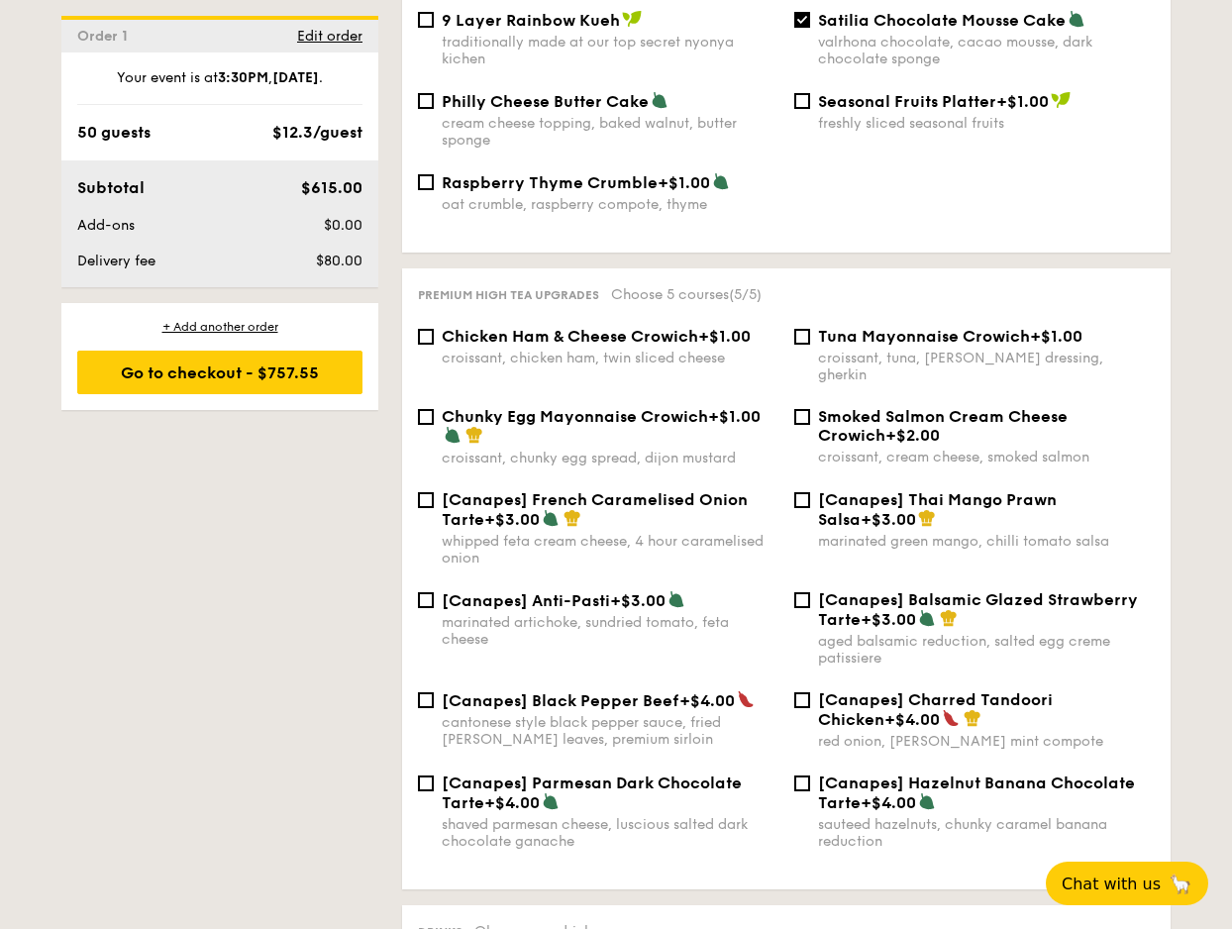
scroll to position [2419, 0]
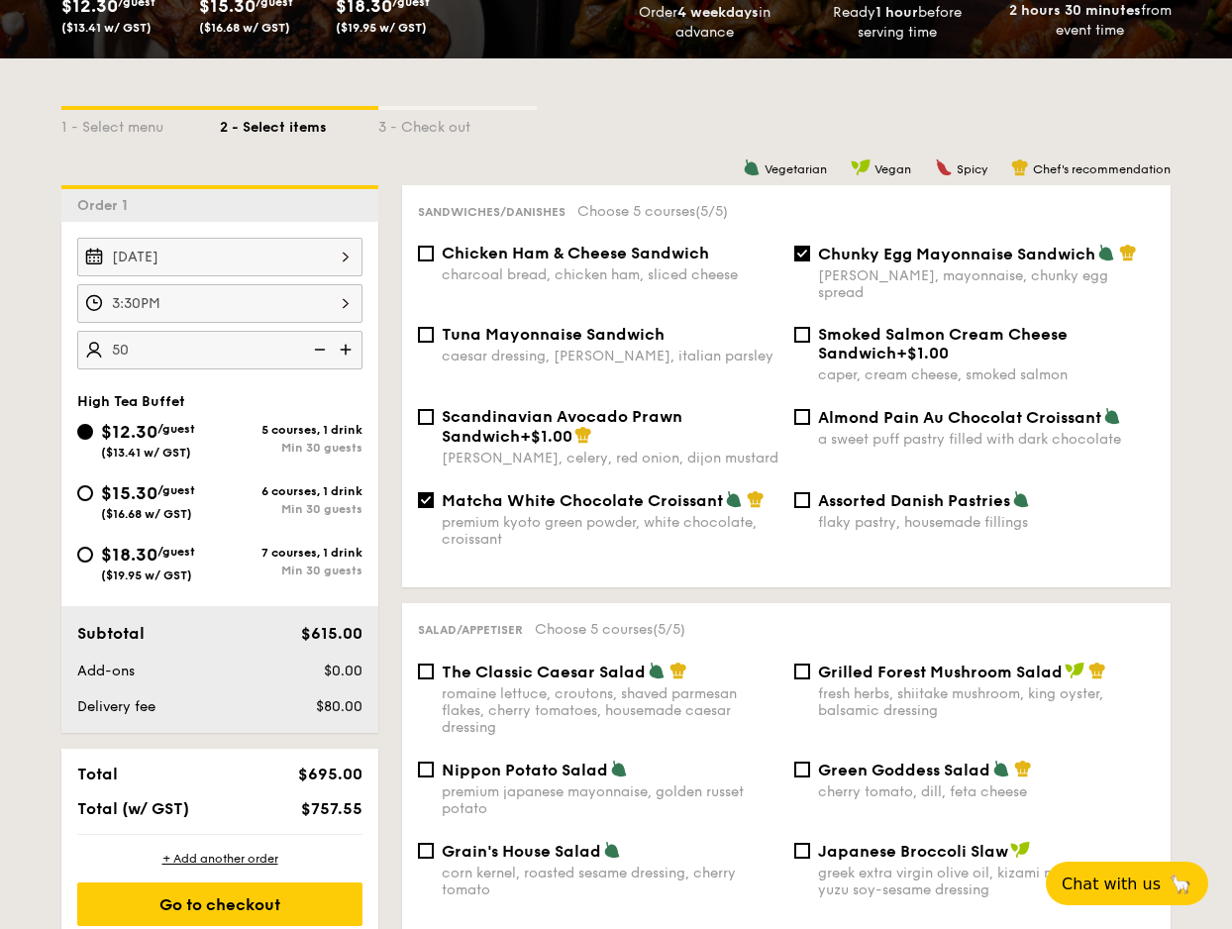
scroll to position [371, 0]
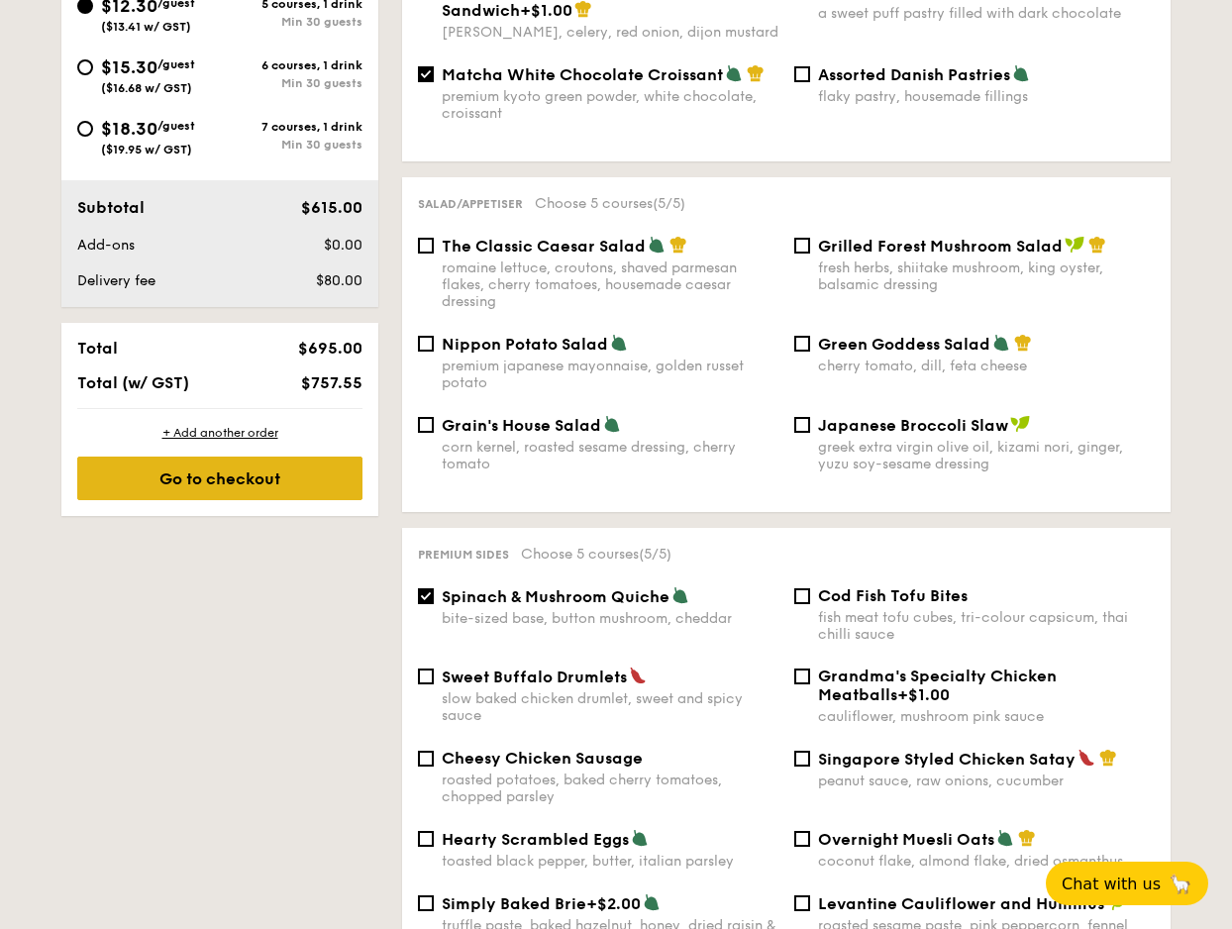
click at [241, 471] on div "Go to checkout" at bounding box center [219, 479] width 285 height 44
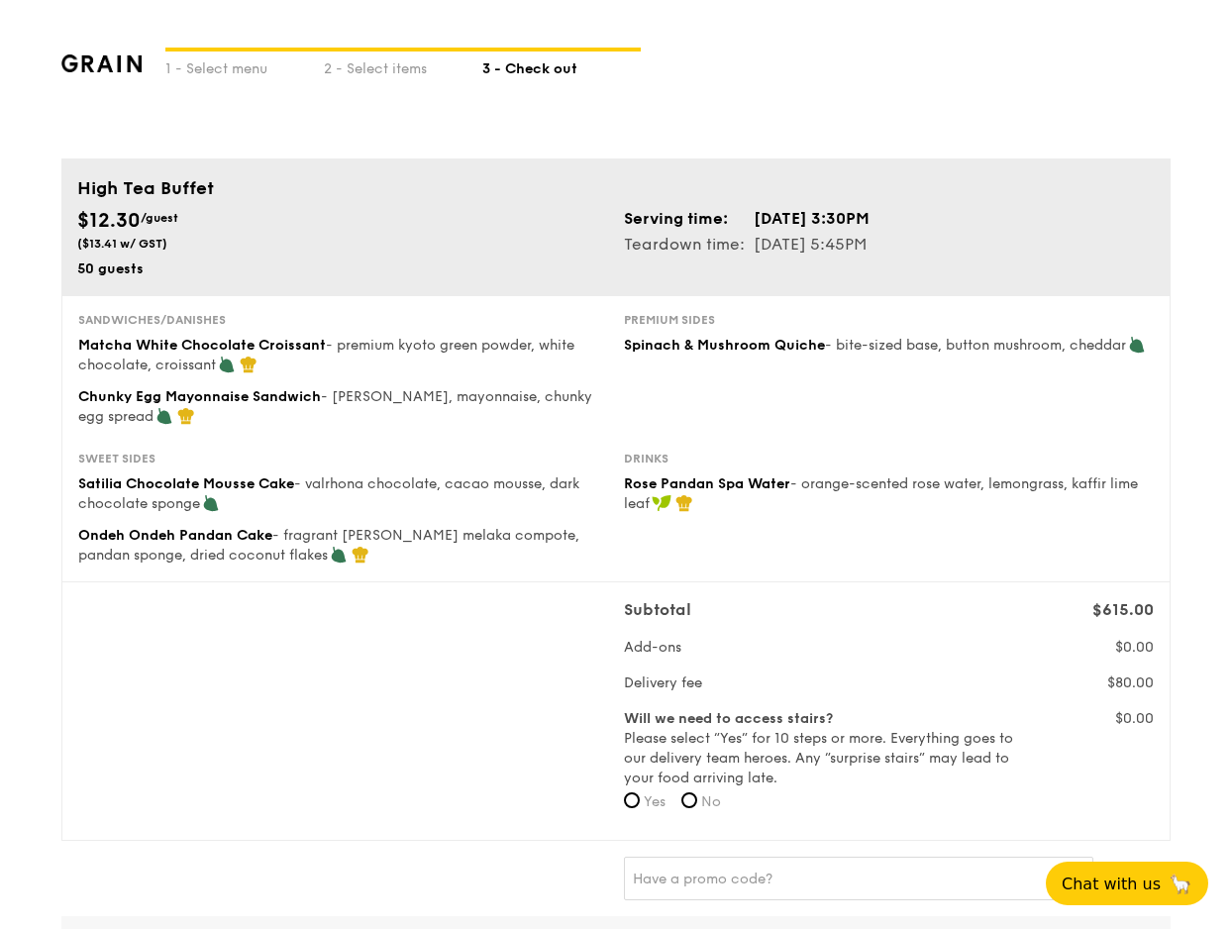
click at [467, 655] on div "Subtotal $615.00 Add-ons $0.00 Delivery fee $80.00 Will we need to access stair…" at bounding box center [615, 711] width 1091 height 226
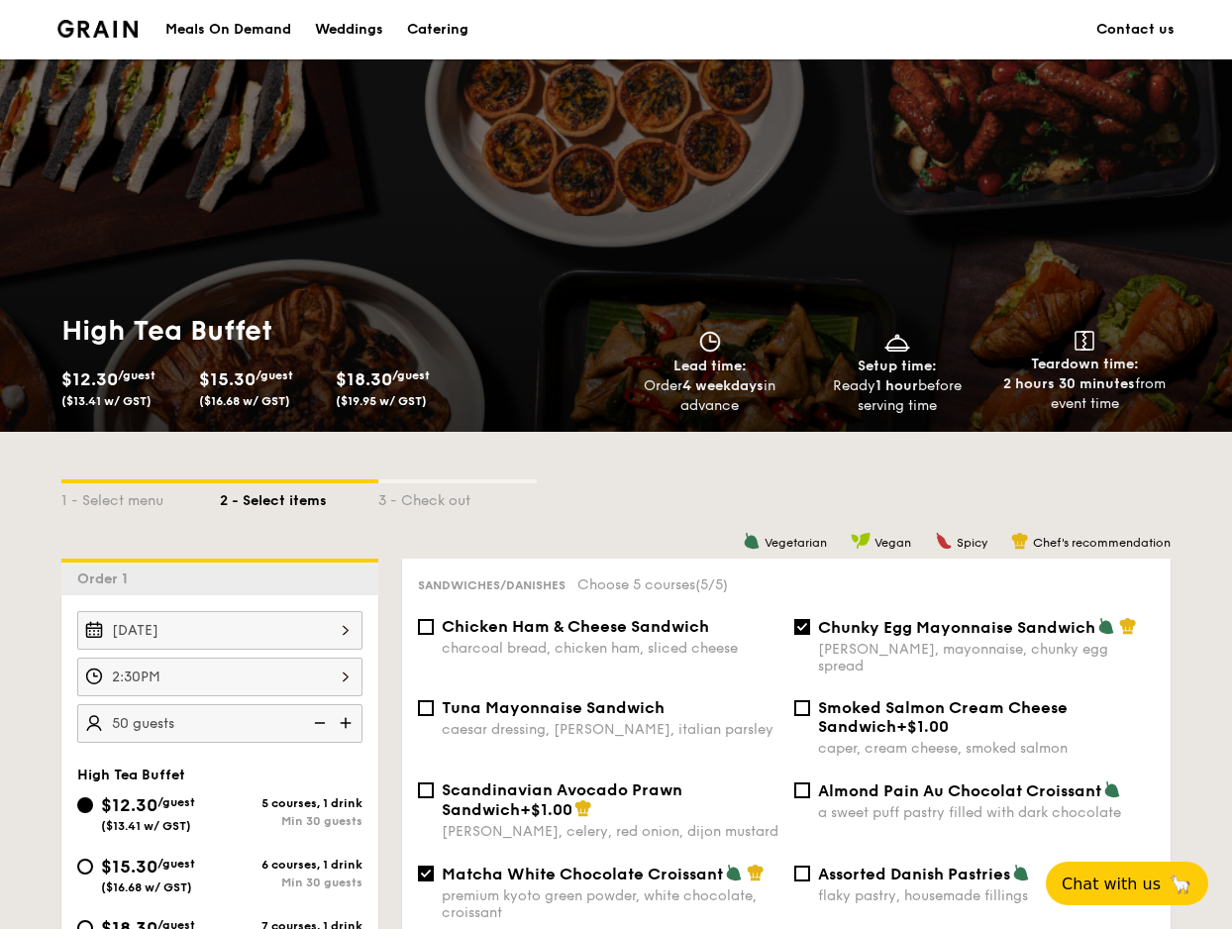
click at [472, 410] on div "$12.30 /guest ($13.41 w/ GST) $15.30 /guest ($16.68 w/ GST) $18.30 /guest ($19.…" at bounding box center [326, 390] width 531 height 52
click at [425, 235] on div "High Tea Buffet $12.30 /guest ($13.41 w/ GST) $15.30 /guest ($16.68 w/ GST) $18…" at bounding box center [616, 245] width 1232 height 372
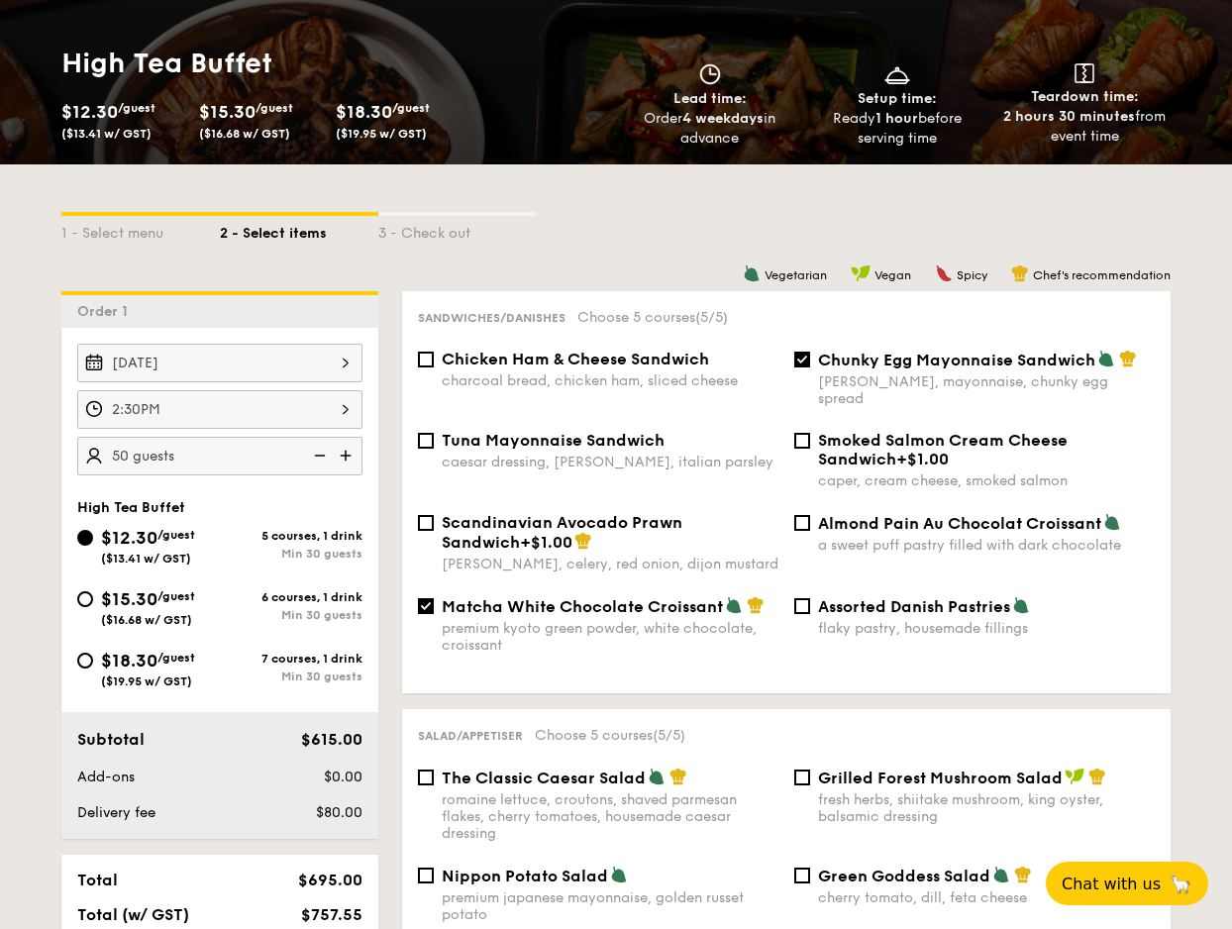
scroll to position [380, 0]
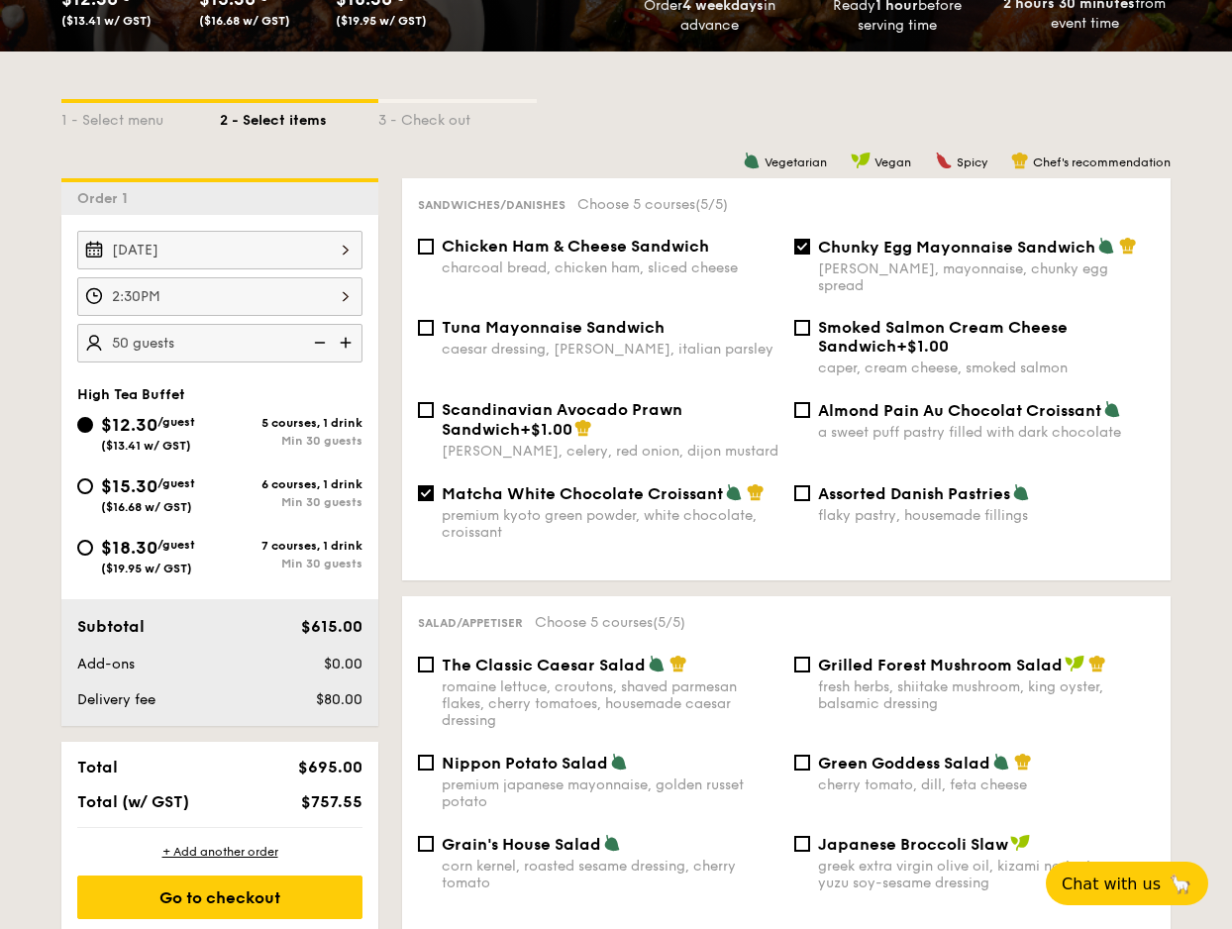
click at [646, 126] on div "1 - Select menu 2 - Select items 3 - Check out" at bounding box center [615, 115] width 1109 height 32
drag, startPoint x: 817, startPoint y: 252, endPoint x: 1089, endPoint y: 254, distance: 272.4
click at [1089, 254] on div "Chunky Egg Mayonnaise Sandwich dijon mustard, mayonnaise, chunky egg spread" at bounding box center [974, 265] width 376 height 57
copy span "Chunky Egg Mayonnaise Sandwich"
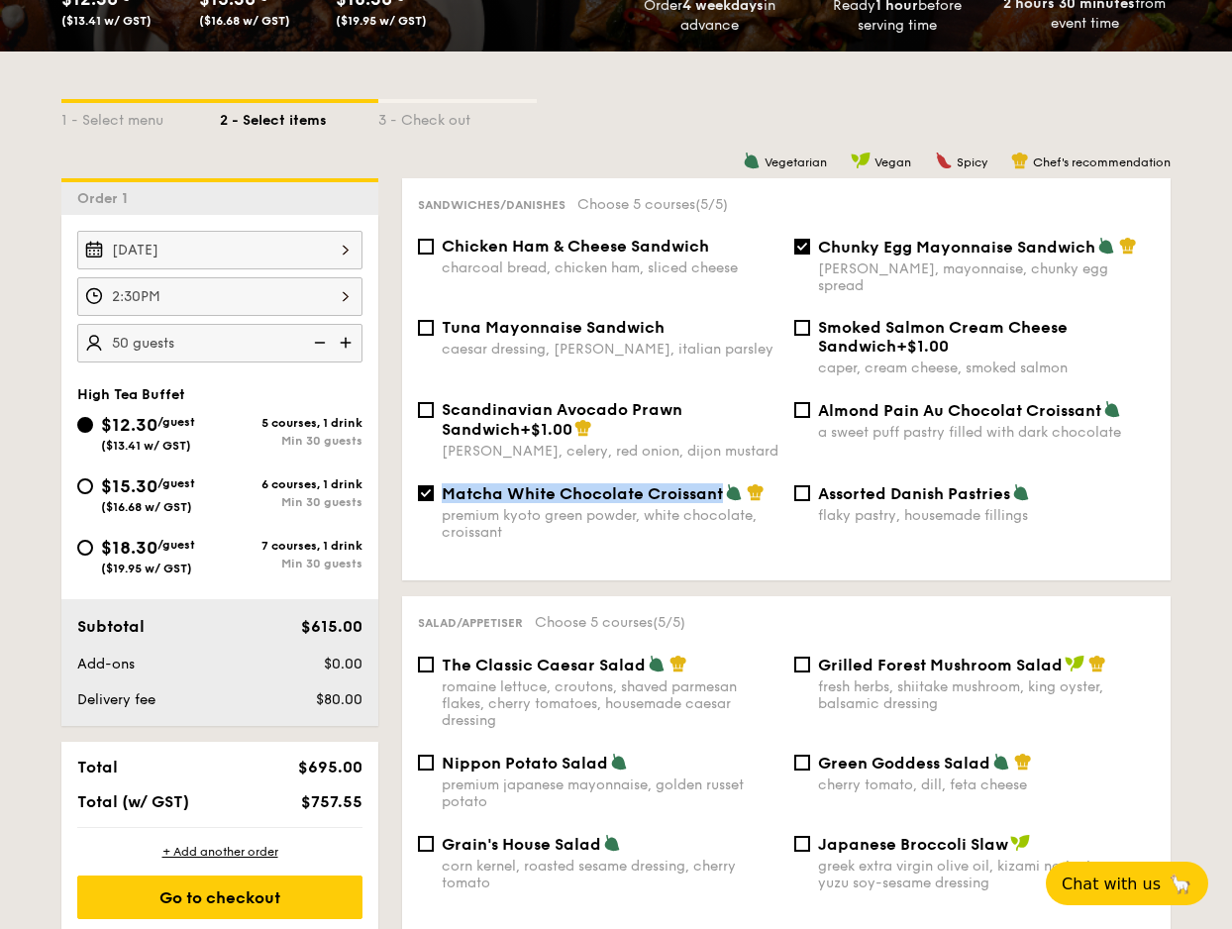
drag, startPoint x: 441, startPoint y: 481, endPoint x: 723, endPoint y: 483, distance: 282.3
click at [723, 483] on div "Matcha White Chocolate Croissant premium kyoto green powder, white chocolate, c…" at bounding box center [598, 511] width 376 height 57
copy span "Matcha White Chocolate Croissant"
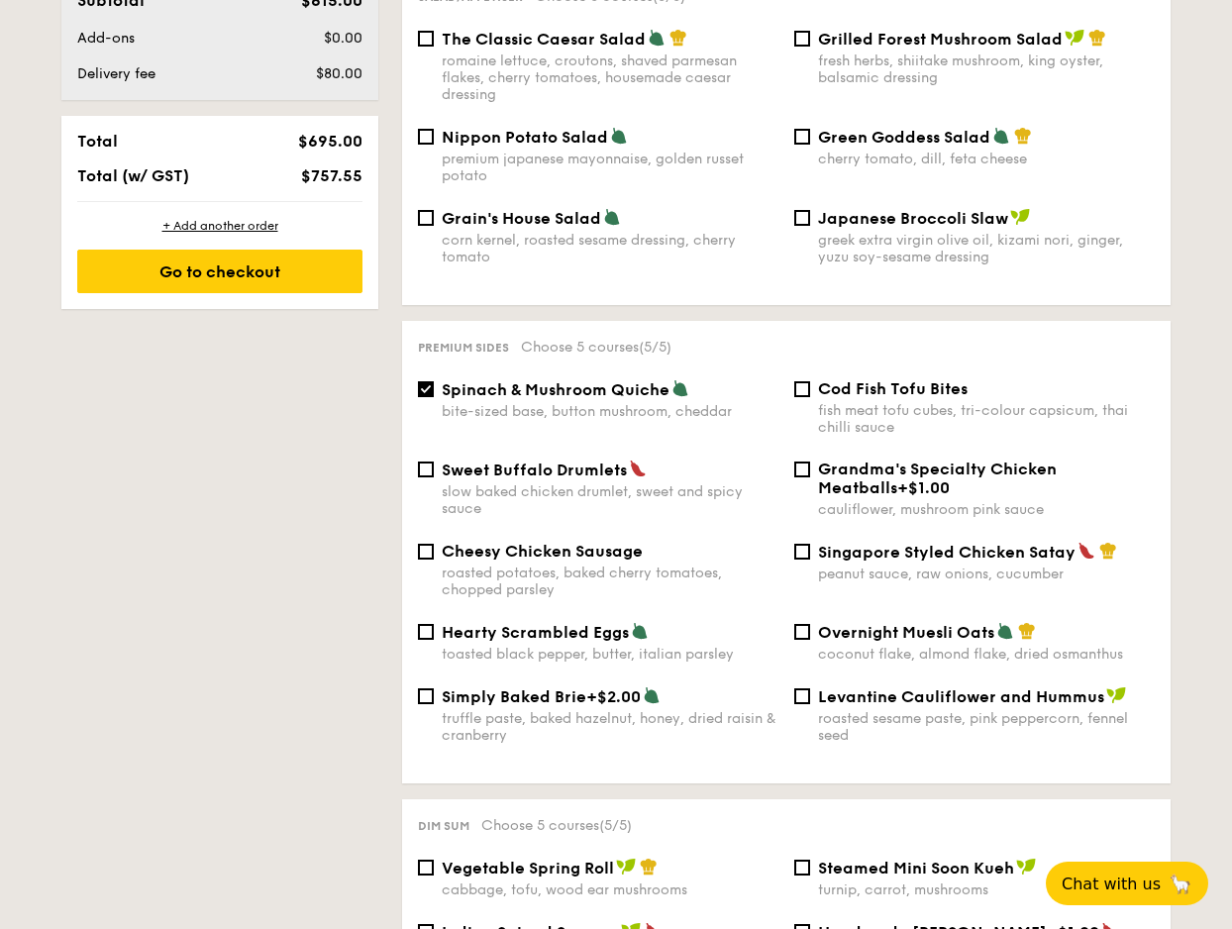
scroll to position [1060, 0]
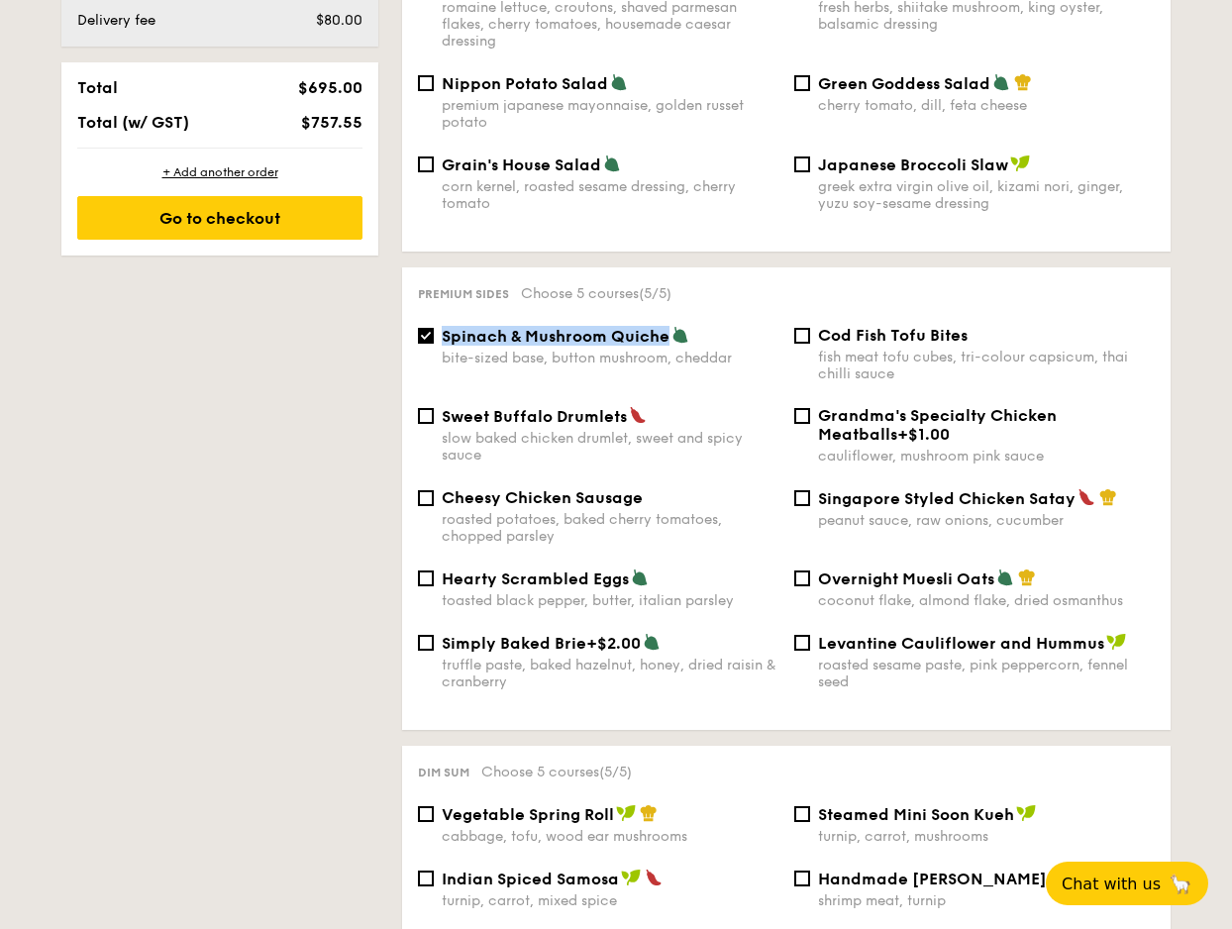
drag, startPoint x: 440, startPoint y: 326, endPoint x: 669, endPoint y: 318, distance: 228.9
click at [669, 326] on div "Spinach & Mushroom Quiche bite-sized base, button mushroom, cheddar" at bounding box center [598, 346] width 376 height 41
copy span "Spinach & Mushroom Quiche"
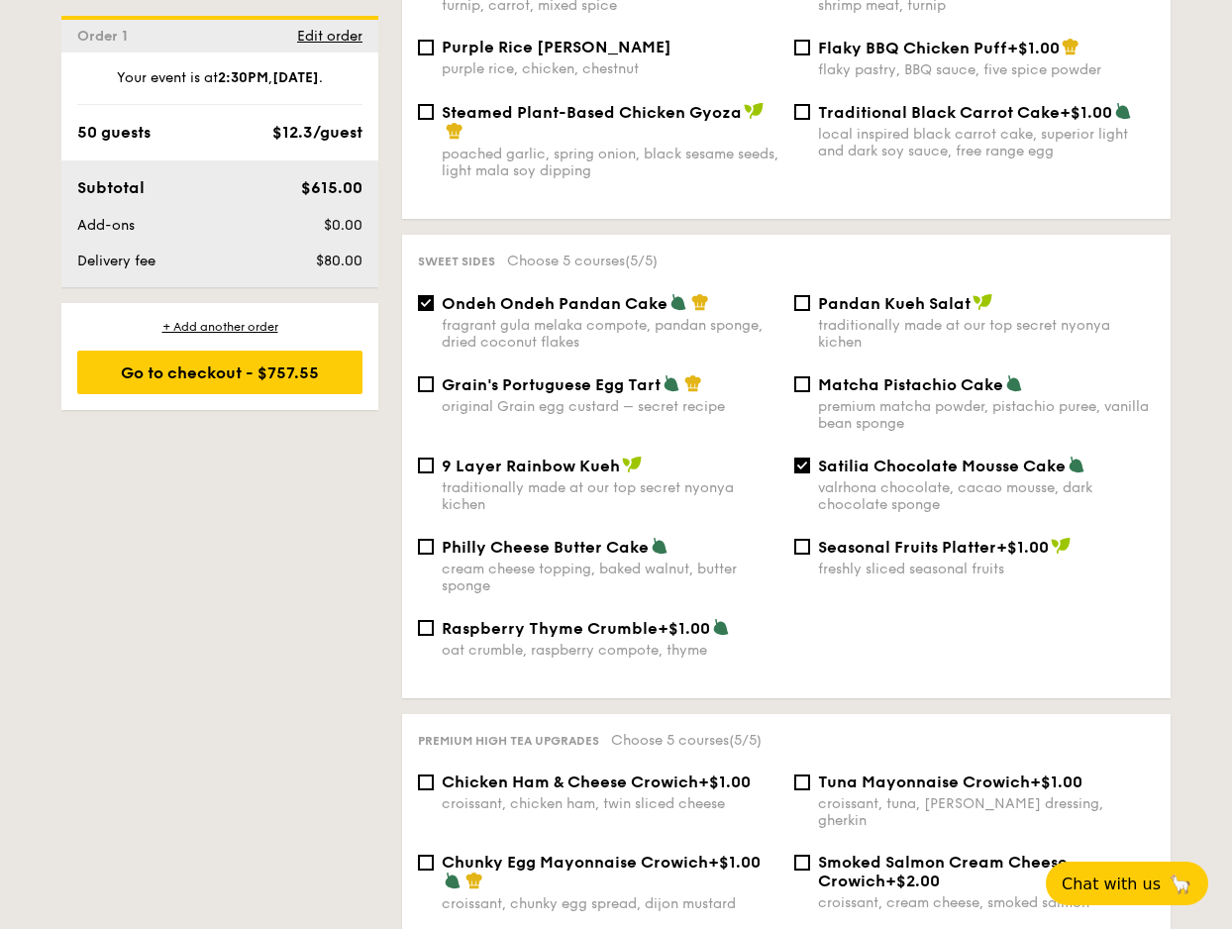
scroll to position [1956, 0]
drag, startPoint x: 439, startPoint y: 288, endPoint x: 662, endPoint y: 291, distance: 222.9
click at [662, 292] on div "Ondeh Ondeh Pandan Cake fragrant [PERSON_NAME] melaka compote, pandan sponge, d…" at bounding box center [598, 320] width 376 height 57
copy span "Ondeh Ondeh Pandan Cake"
click at [312, 548] on div "1 - Select menu 2 - Select items 3 - Check out Order 1 [DATE] 2:30PM 50 guests …" at bounding box center [616, 112] width 1141 height 3272
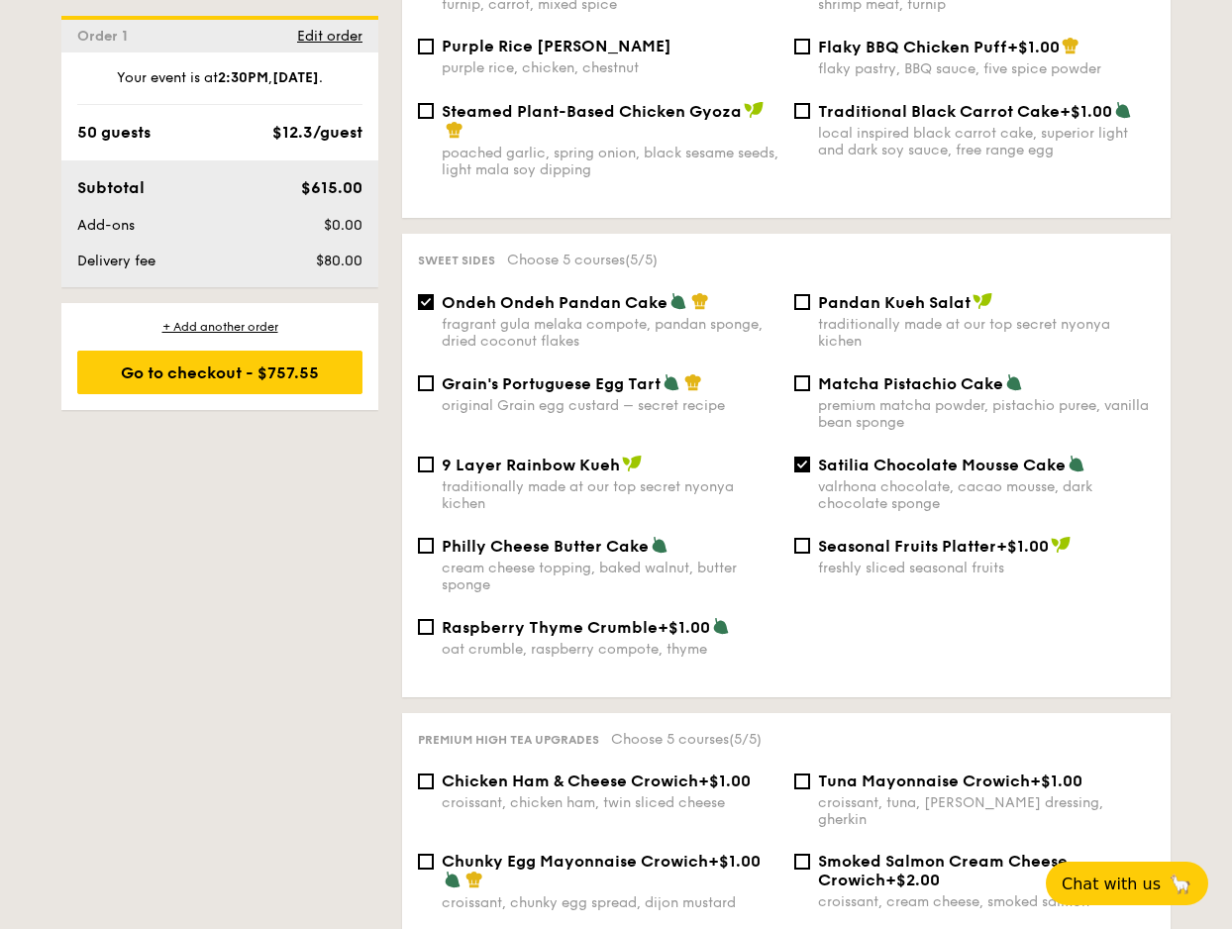
click at [378, 624] on div "Vegetarian Vegan Spicy Chef's recommendation Sandwiches/Danishes Choose 5 cours…" at bounding box center [774, 176] width 792 height 3146
drag, startPoint x: 819, startPoint y: 452, endPoint x: 1062, endPoint y: 457, distance: 242.7
click at [1062, 457] on span "Satilia Chocolate Mousse Cake" at bounding box center [942, 465] width 248 height 19
copy span "Satilia Chocolate Mousse Cake"
click at [1093, 569] on div "1 - Select menu 2 - Select items 3 - Check out Order 1 [DATE] 2:30PM 50 guests …" at bounding box center [616, 112] width 1232 height 3272
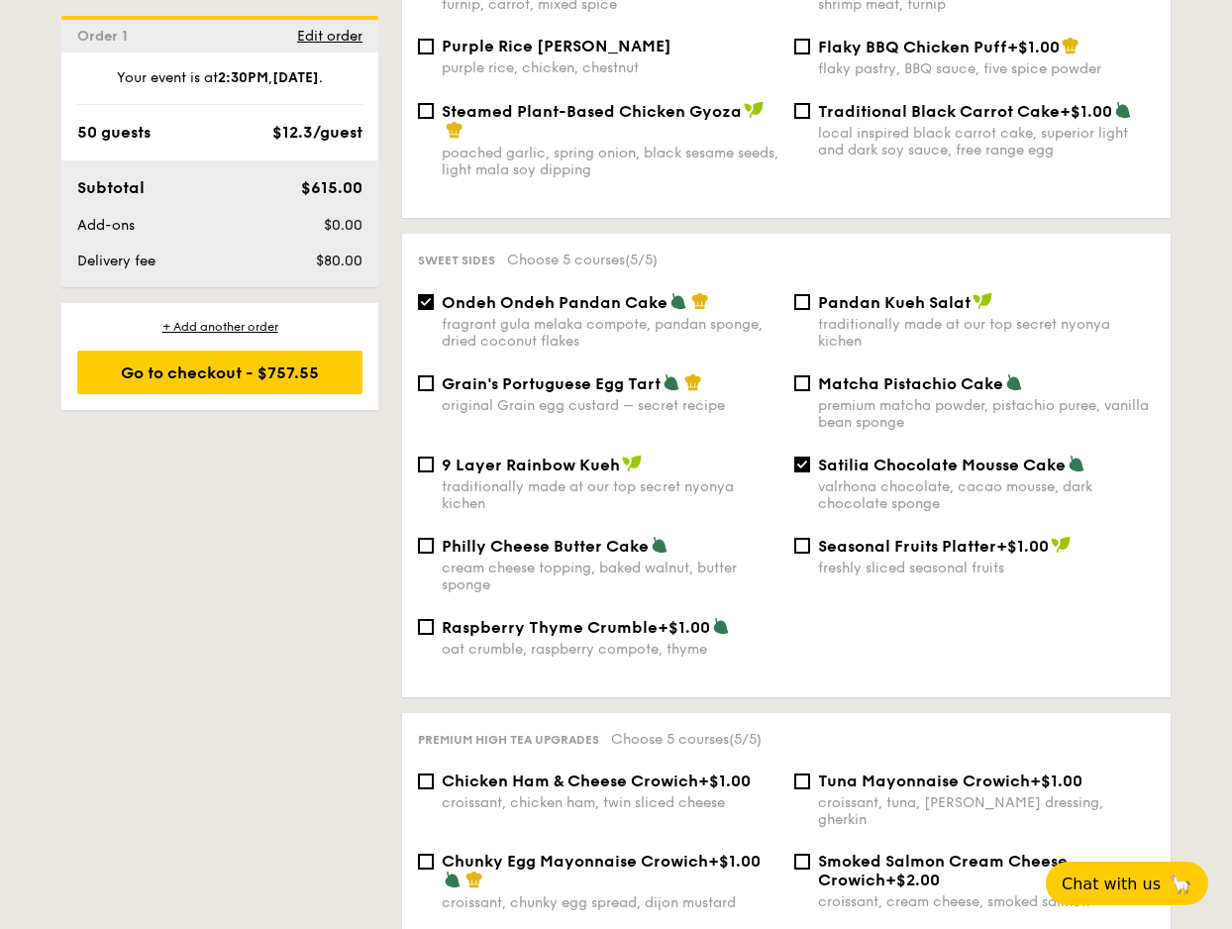
click at [361, 805] on div "1 - Select menu 2 - Select items 3 - Check out Order 1 [DATE] 2:30PM 50 guests …" at bounding box center [616, 112] width 1141 height 3272
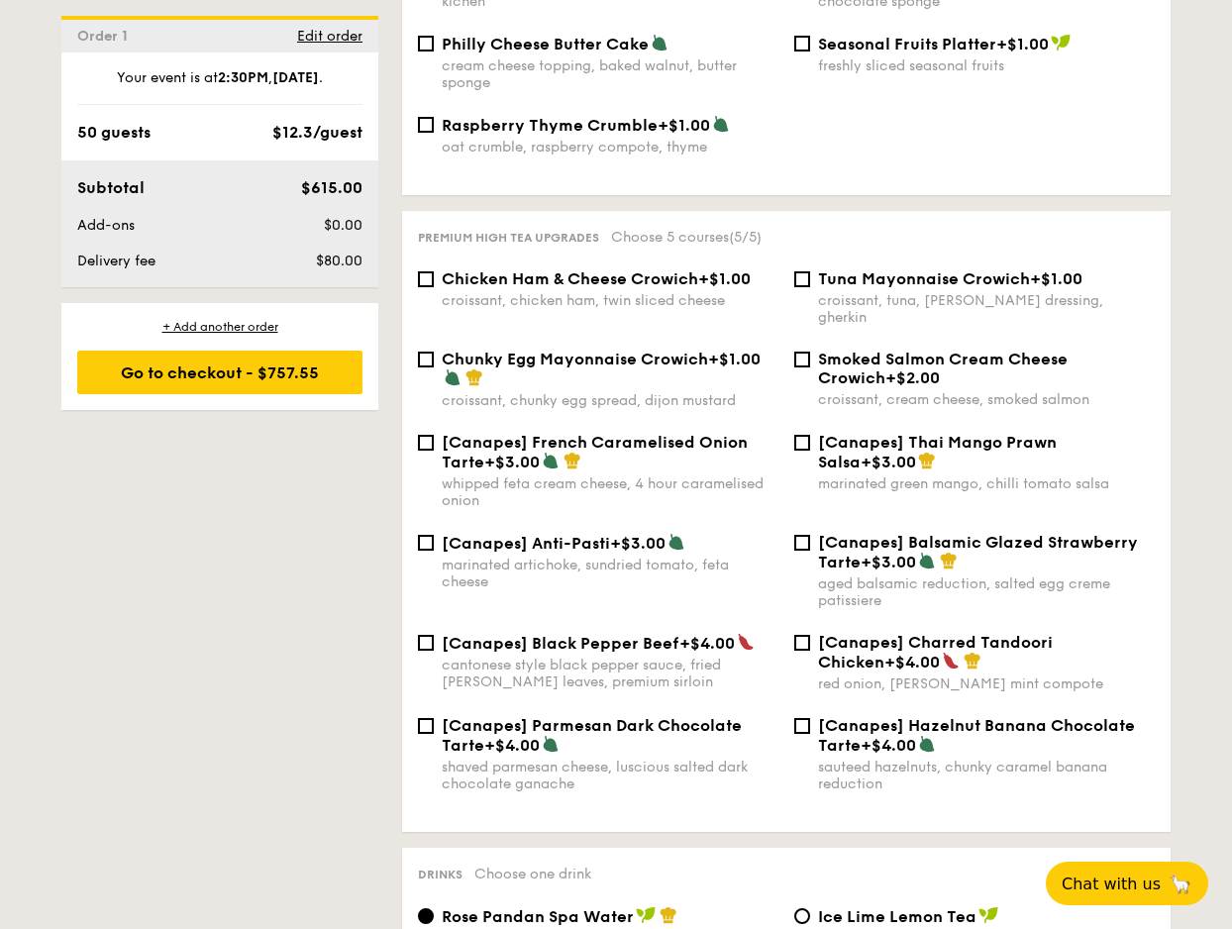
scroll to position [2952, 0]
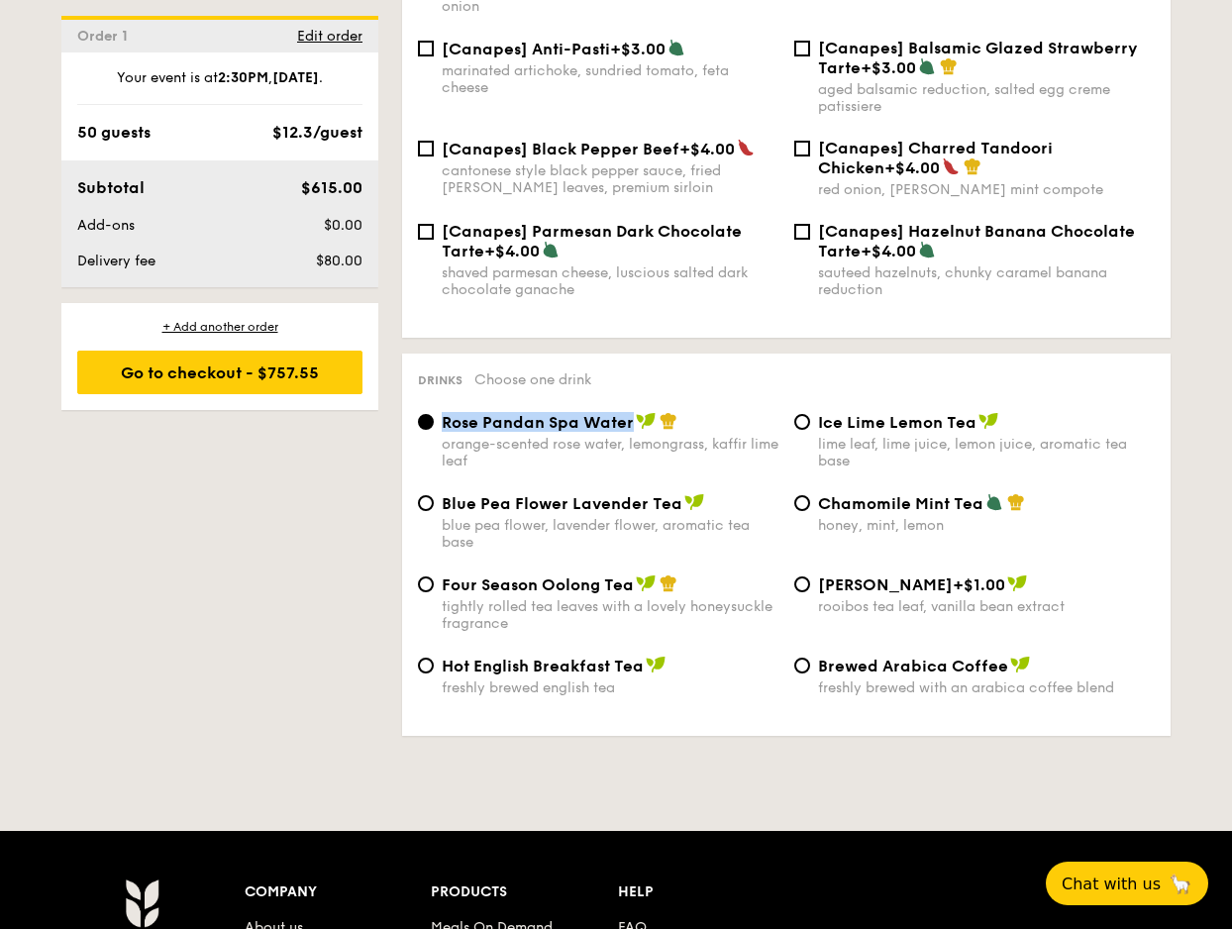
drag, startPoint x: 444, startPoint y: 394, endPoint x: 630, endPoint y: 396, distance: 186.2
click at [630, 412] on div "Rose Pandan Spa Water orange-scented rose water, lemongrass, kaffir lime leaf" at bounding box center [598, 440] width 376 height 57
copy span "Rose Pandan Spa Water"
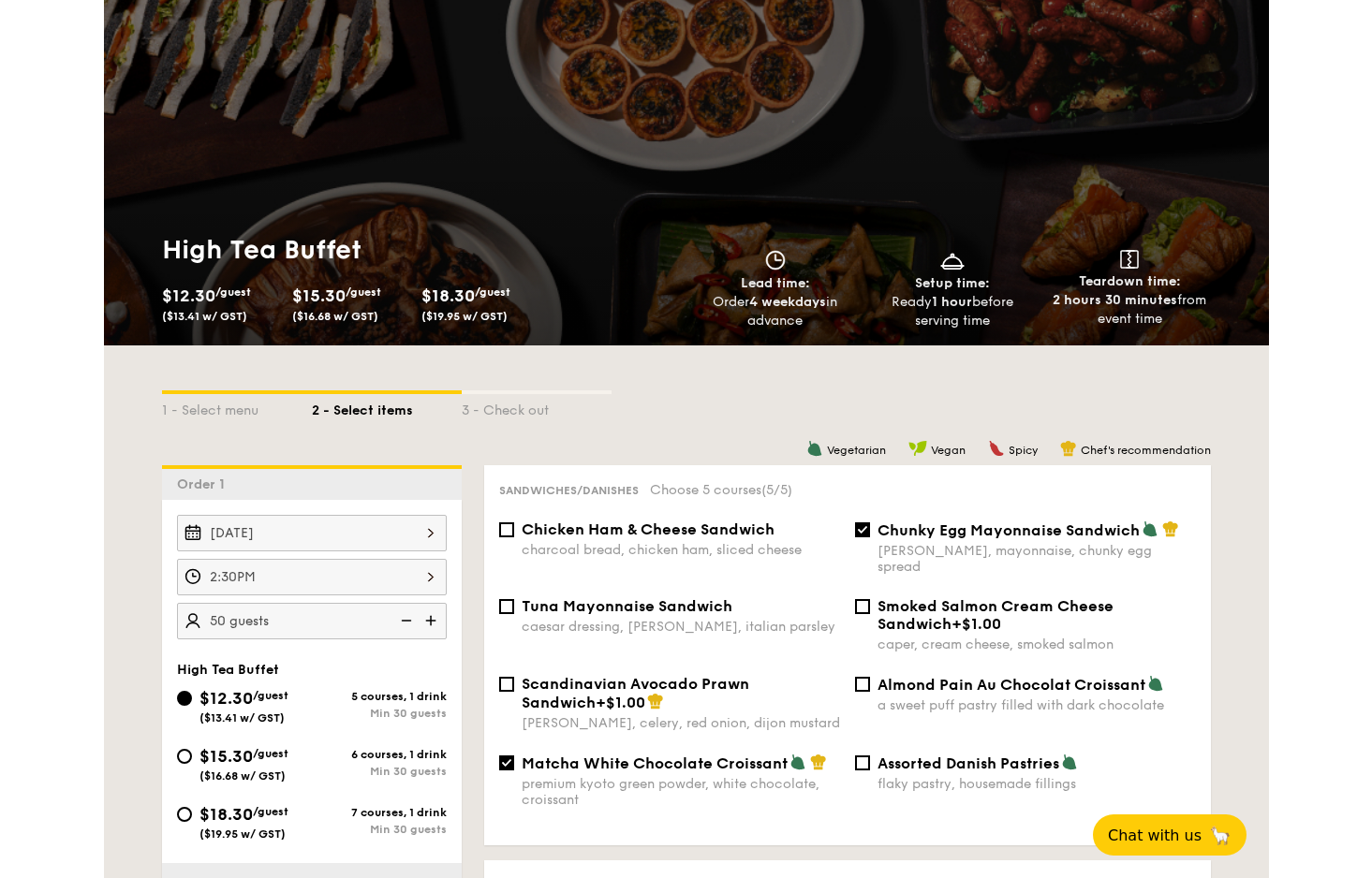
scroll to position [0, 0]
